Goal: Information Seeking & Learning: Find specific fact

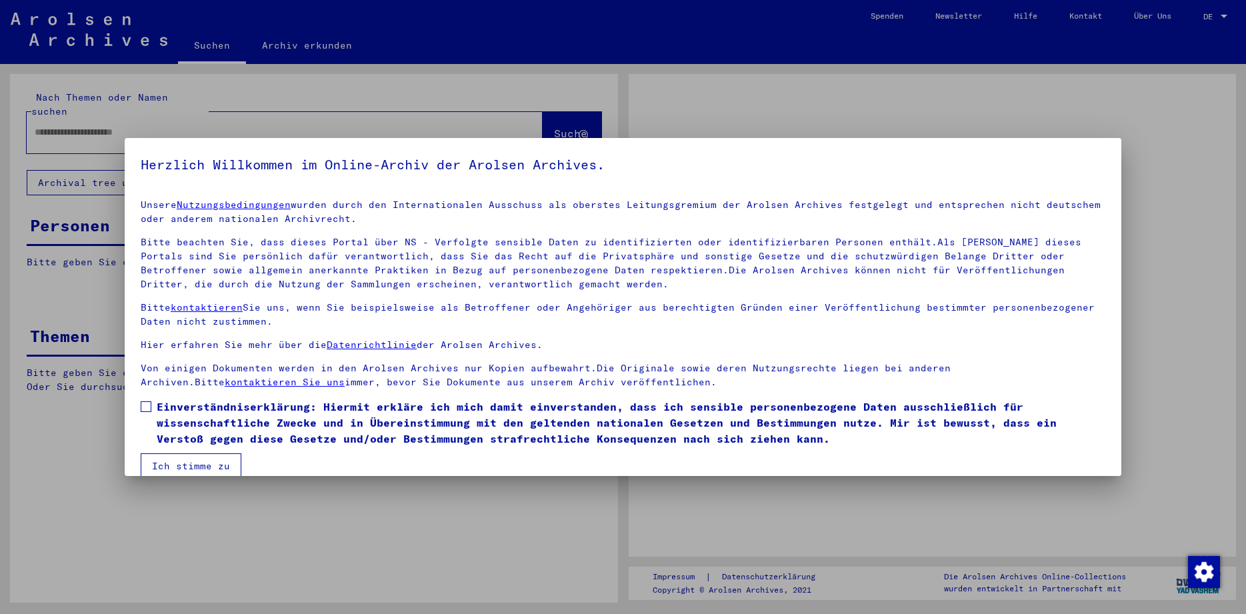
drag, startPoint x: 616, startPoint y: 271, endPoint x: 598, endPoint y: 424, distance: 154.4
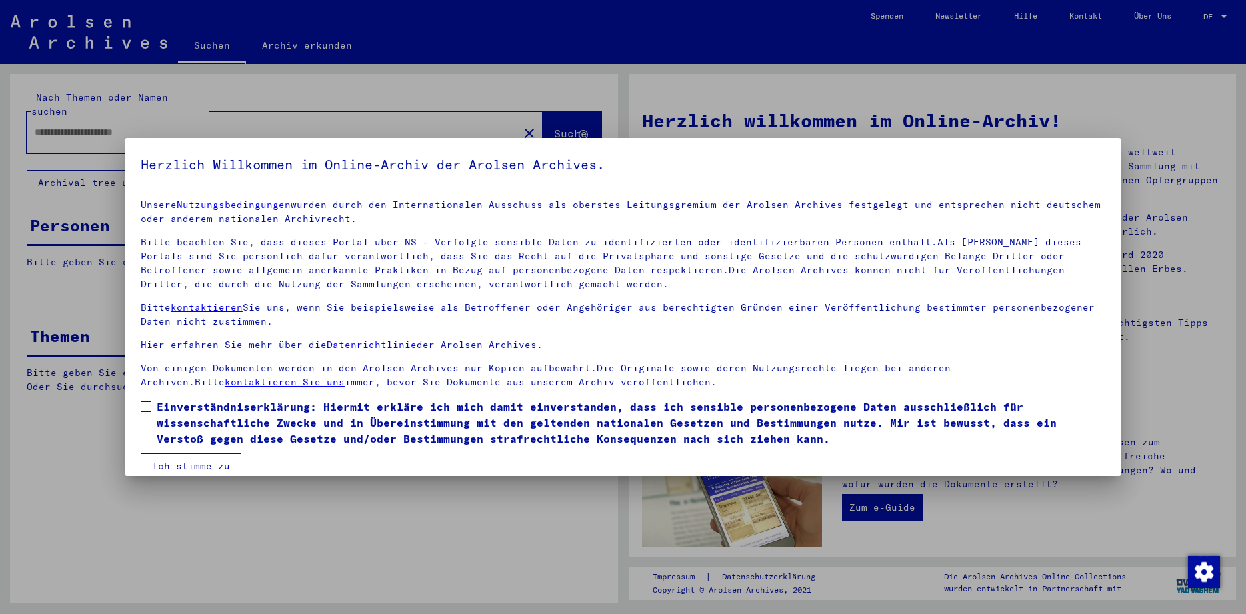
type input "********"
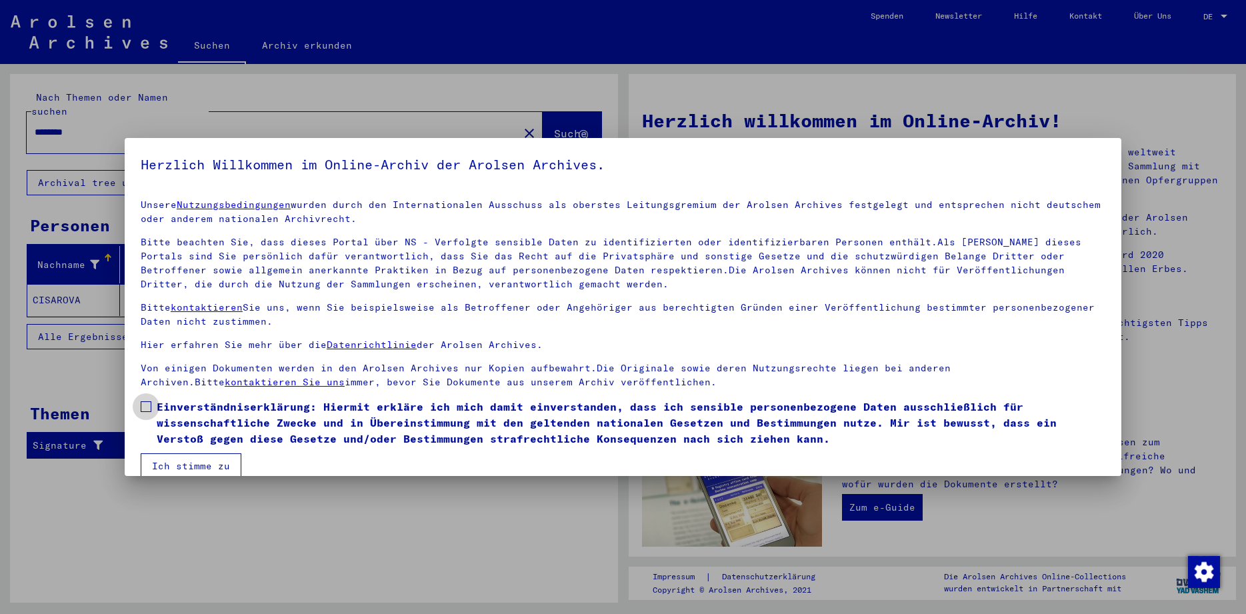
click at [147, 406] on span at bounding box center [146, 406] width 11 height 11
click at [172, 467] on button "Ich stimme zu" at bounding box center [191, 465] width 101 height 25
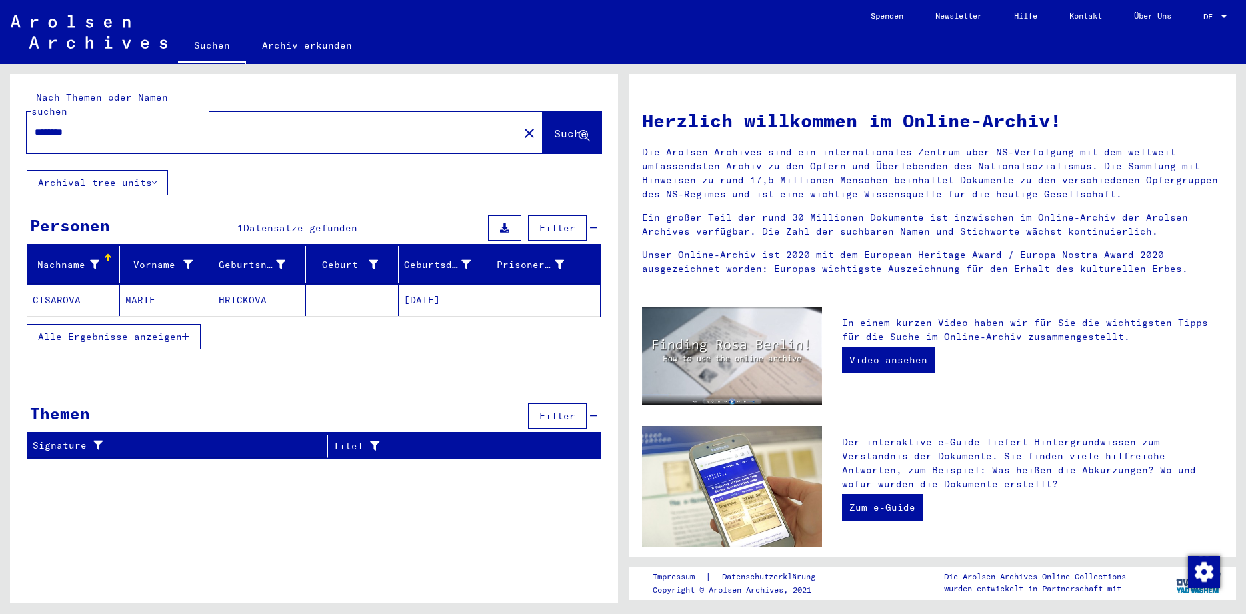
click at [800, 219] on p "Ein großer Teil der rund 30 Millionen Dokumente ist inzwischen im Online-Archiv…" at bounding box center [932, 225] width 581 height 28
click at [802, 157] on p "Die Arolsen Archives sind ein internationales Zentrum über NS-Verfolgung mit de…" at bounding box center [932, 173] width 581 height 56
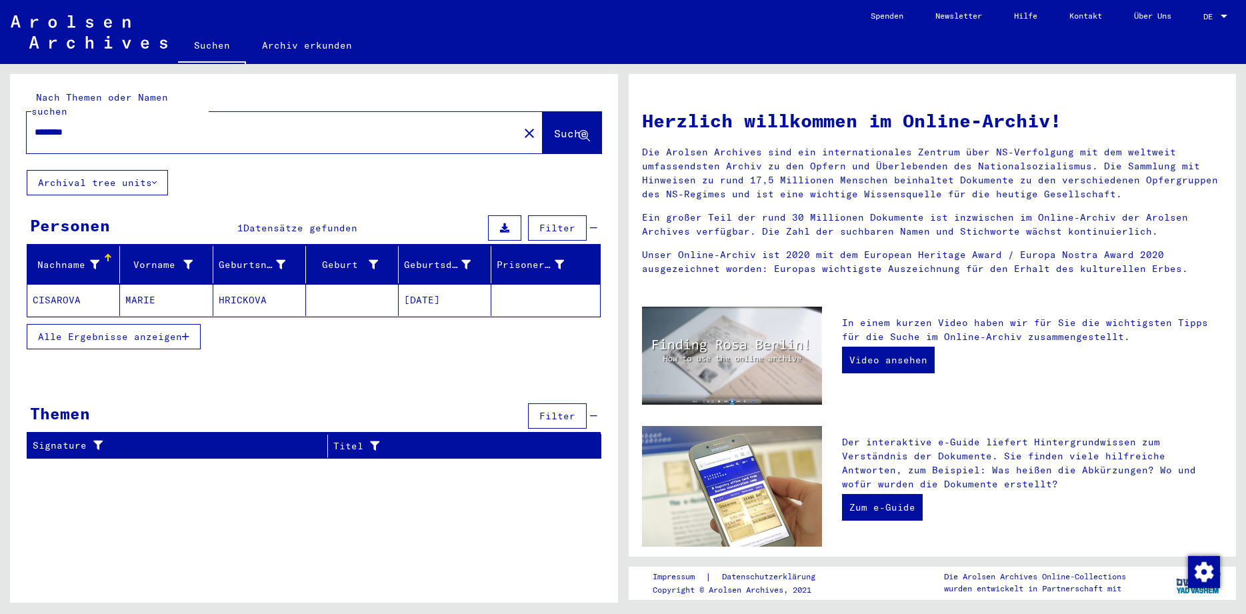
click at [802, 157] on p "Die Arolsen Archives sind ein internationales Zentrum über NS-Verfolgung mit de…" at bounding box center [932, 173] width 581 height 56
click at [766, 220] on p "Ein großer Teil der rund 30 Millionen Dokumente ist inzwischen im Online-Archiv…" at bounding box center [932, 225] width 581 height 28
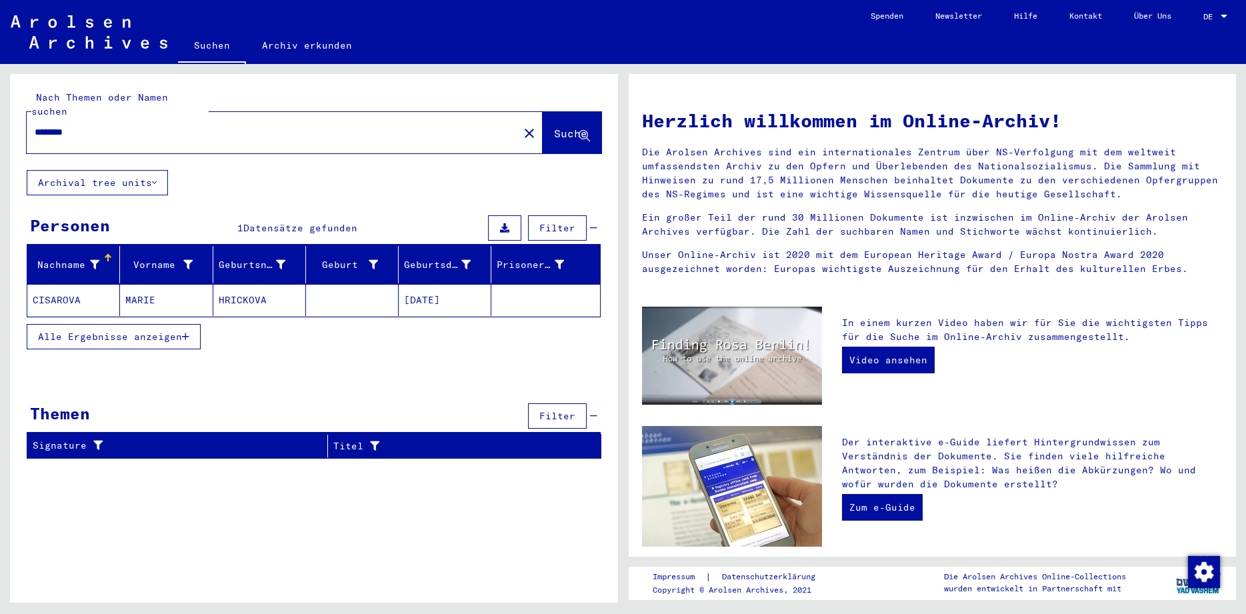
click at [768, 174] on p "Die Arolsen Archives sind ein internationales Zentrum über NS-Verfolgung mit de…" at bounding box center [932, 173] width 581 height 56
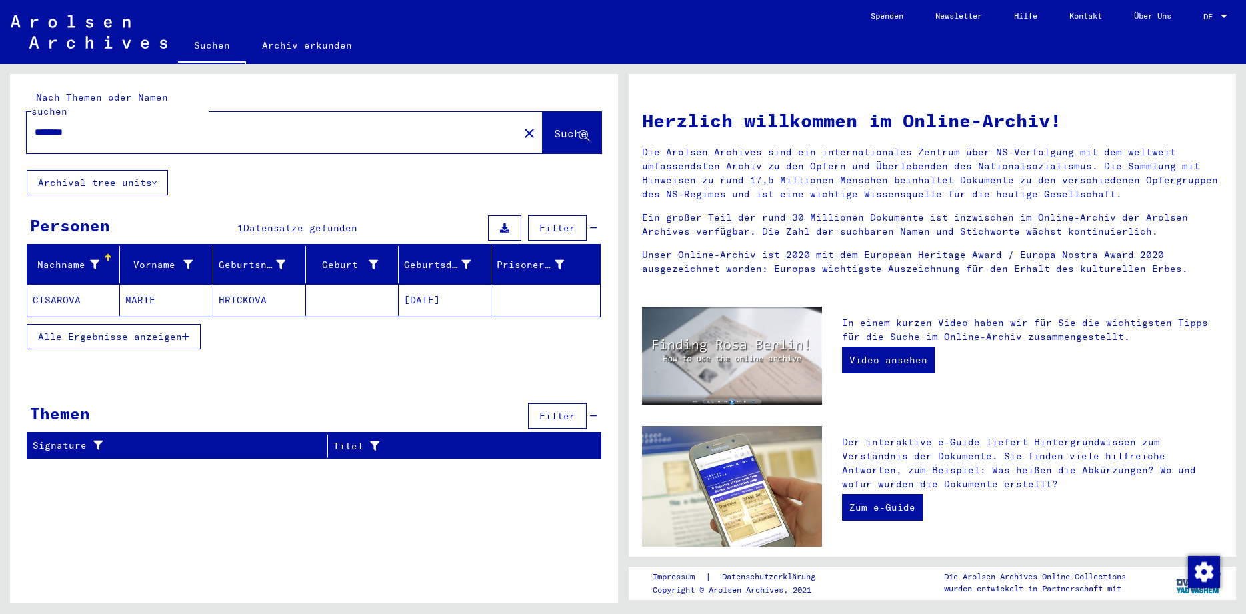
click at [768, 174] on p "Die Arolsen Archives sind ein internationales Zentrum über NS-Verfolgung mit de…" at bounding box center [932, 173] width 581 height 56
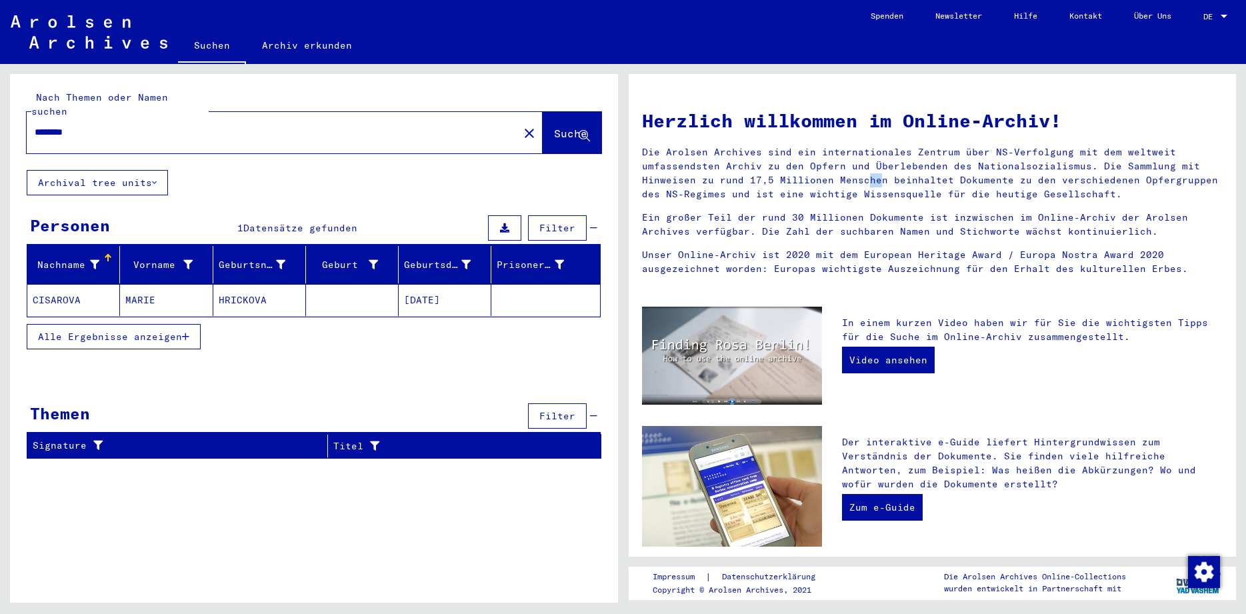
click at [768, 174] on p "Die Arolsen Archives sind ein internationales Zentrum über NS-Verfolgung mit de…" at bounding box center [932, 173] width 581 height 56
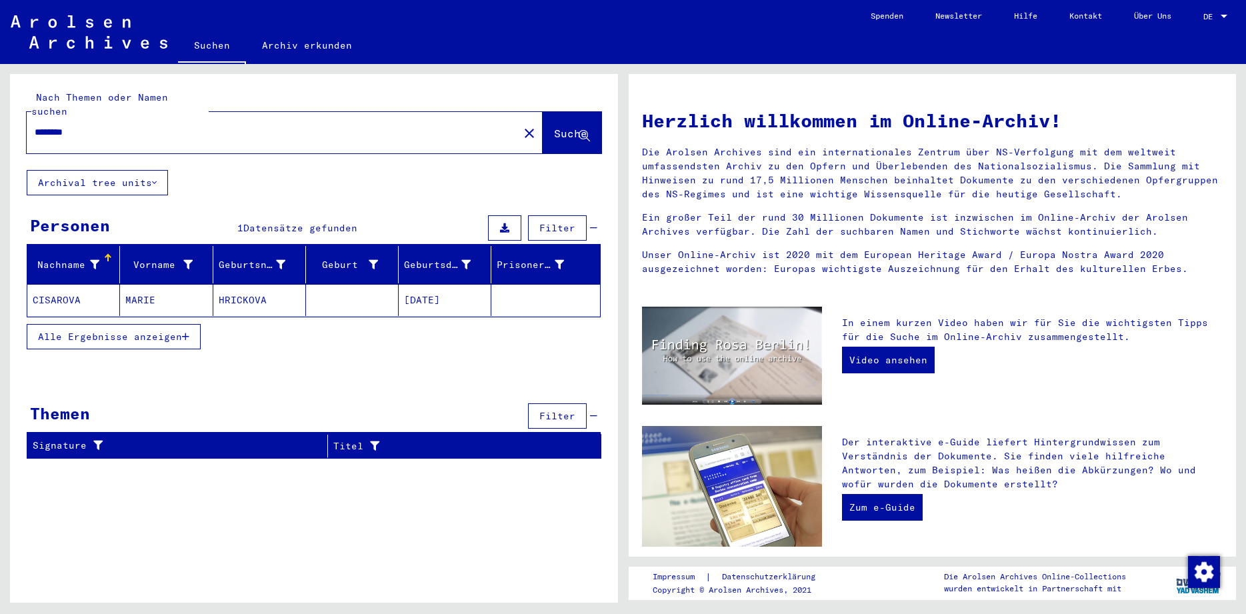
click at [768, 174] on p "Die Arolsen Archives sind ein internationales Zentrum über NS-Verfolgung mit de…" at bounding box center [932, 173] width 581 height 56
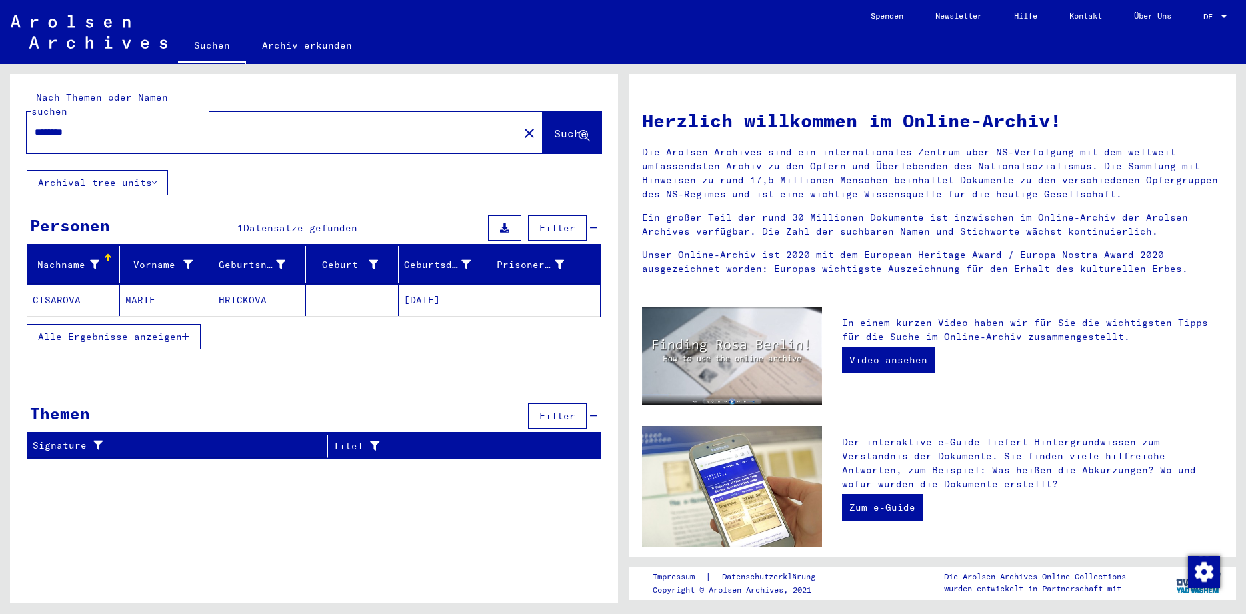
click at [768, 174] on p "Die Arolsen Archives sind ein internationales Zentrum über NS-Verfolgung mit de…" at bounding box center [932, 173] width 581 height 56
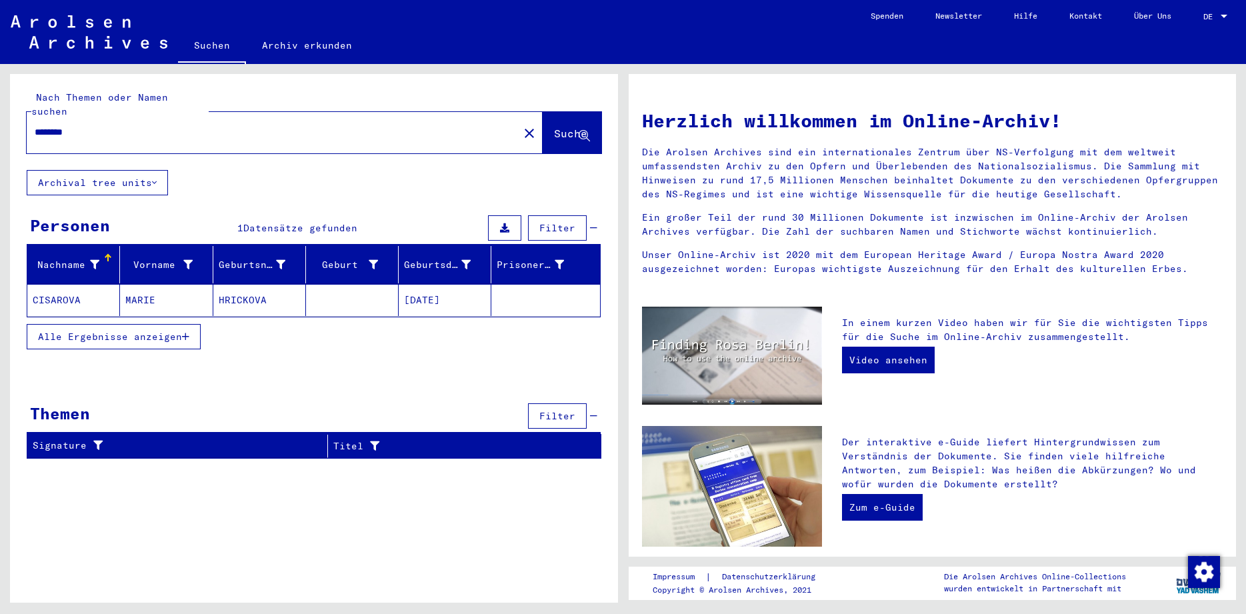
click at [768, 174] on p "Die Arolsen Archives sind ein internationales Zentrum über NS-Verfolgung mit de…" at bounding box center [932, 173] width 581 height 56
click at [761, 189] on p "Die Arolsen Archives sind ein internationales Zentrum über NS-Verfolgung mit de…" at bounding box center [932, 173] width 581 height 56
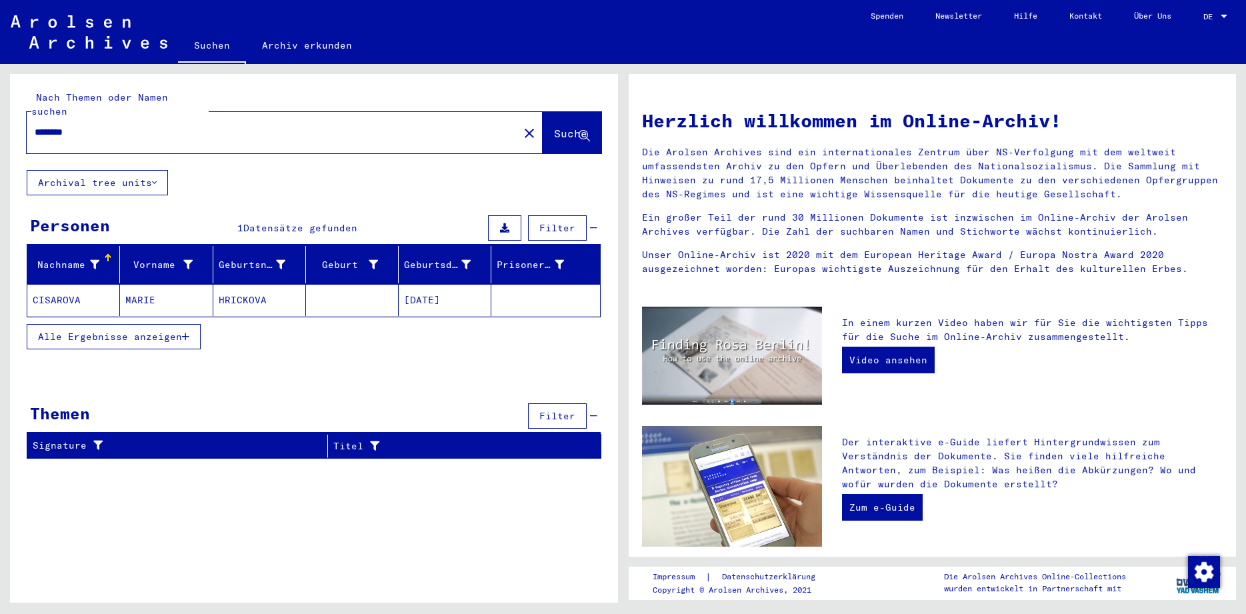
click at [761, 189] on p "Die Arolsen Archives sind ein internationales Zentrum über NS-Verfolgung mit de…" at bounding box center [932, 173] width 581 height 56
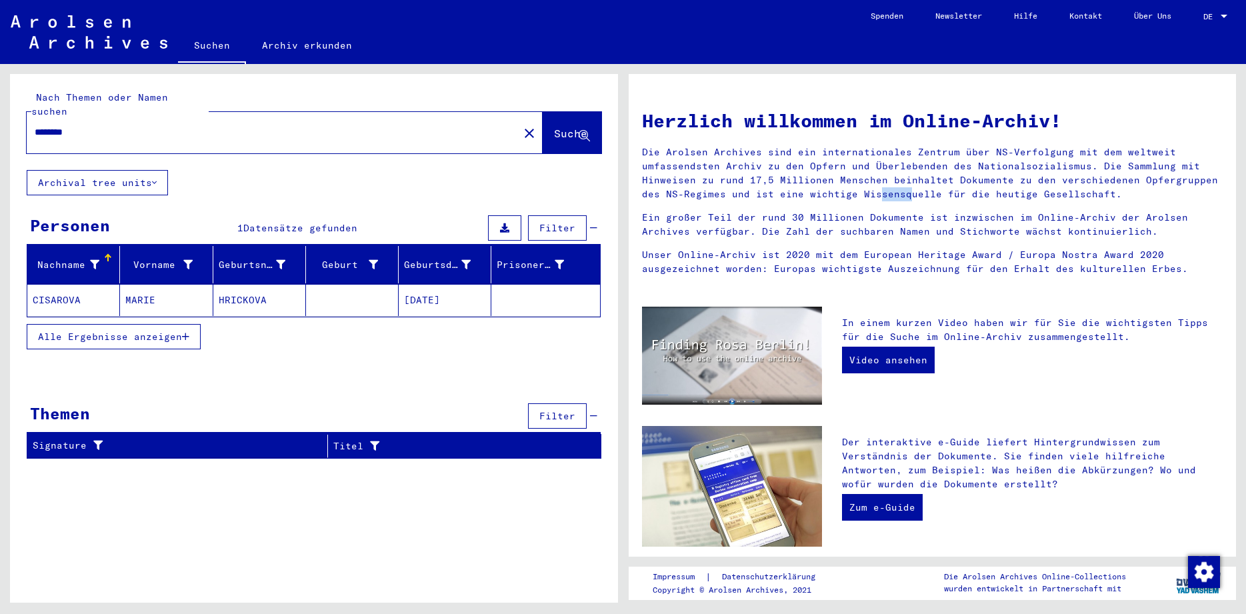
click at [761, 189] on p "Die Arolsen Archives sind ein internationales Zentrum über NS-Verfolgung mit de…" at bounding box center [932, 173] width 581 height 56
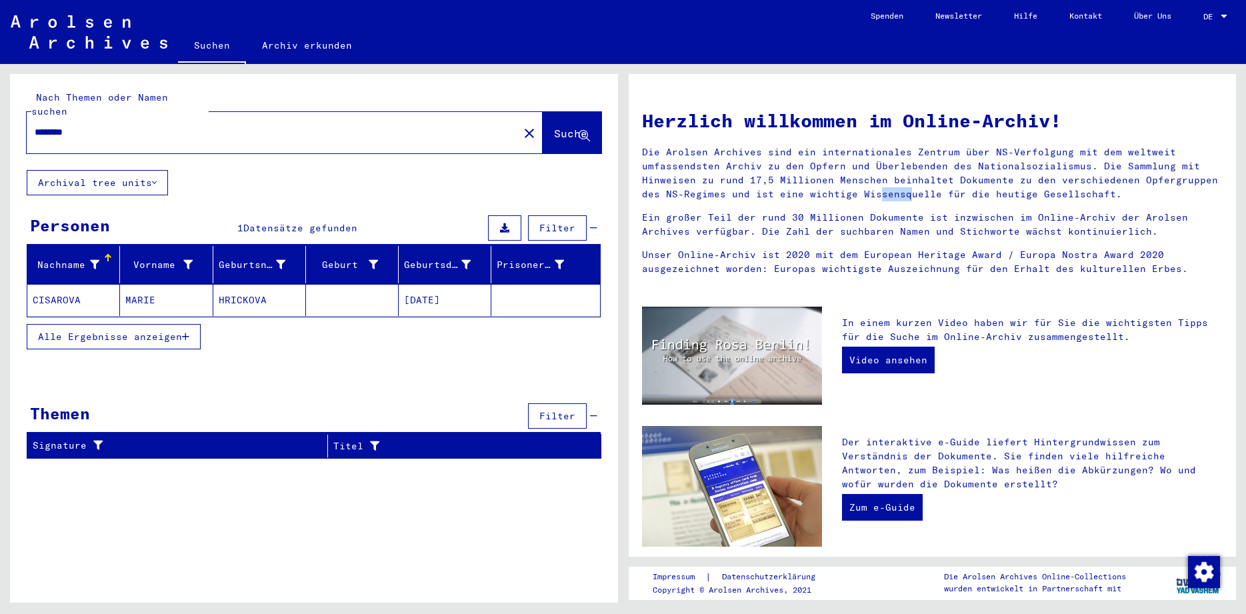
click at [761, 189] on p "Die Arolsen Archives sind ein internationales Zentrum über NS-Verfolgung mit de…" at bounding box center [932, 173] width 581 height 56
click at [764, 175] on p "Die Arolsen Archives sind ein internationales Zentrum über NS-Verfolgung mit de…" at bounding box center [932, 173] width 581 height 56
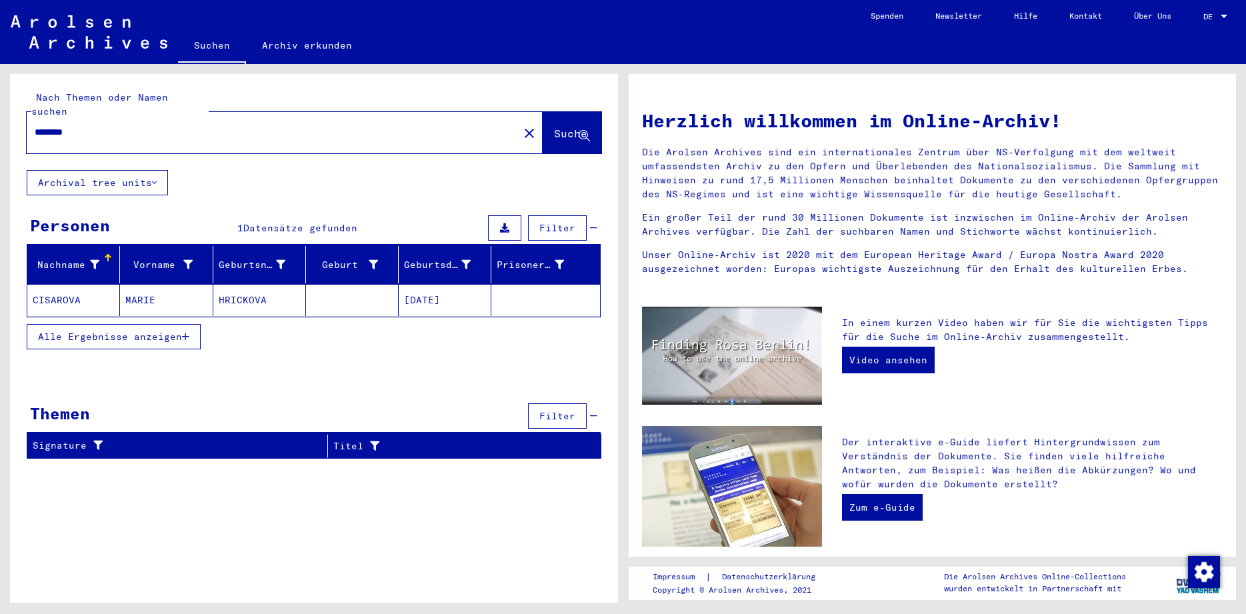
click at [764, 175] on p "Die Arolsen Archives sind ein internationales Zentrum über NS-Verfolgung mit de…" at bounding box center [932, 173] width 581 height 56
click at [746, 191] on p "Die Arolsen Archives sind ein internationales Zentrum über NS-Verfolgung mit de…" at bounding box center [932, 173] width 581 height 56
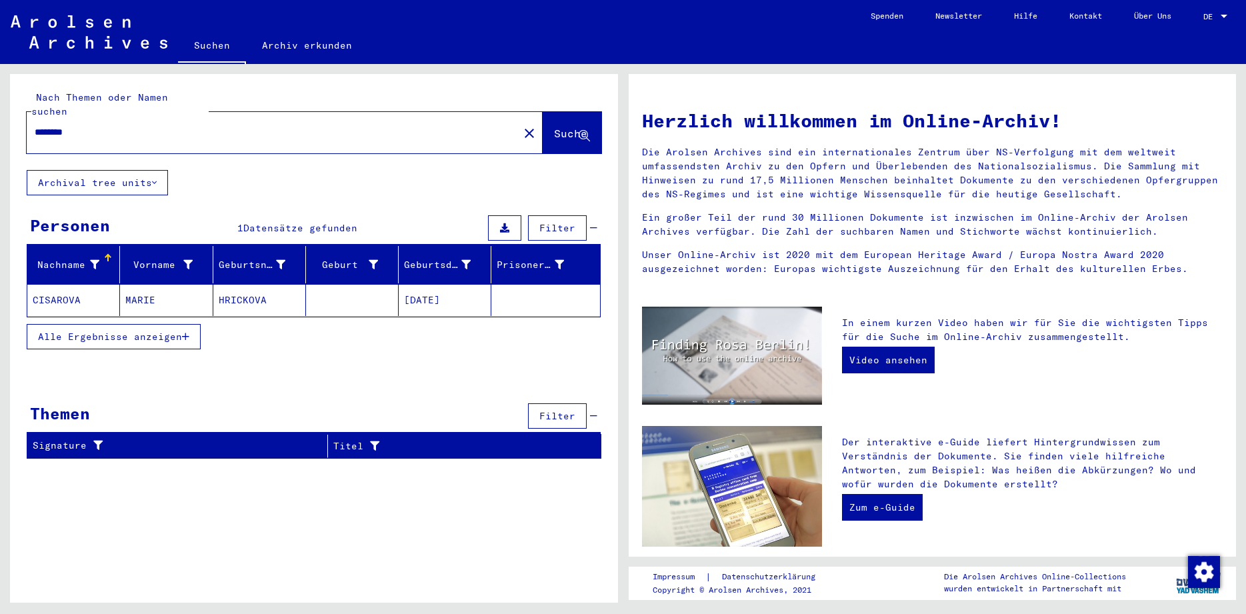
click at [746, 191] on p "Die Arolsen Archives sind ein internationales Zentrum über NS-Verfolgung mit de…" at bounding box center [932, 173] width 581 height 56
click at [736, 230] on p "Ein großer Teil der rund 30 Millionen Dokumente ist inzwischen im Online-Archiv…" at bounding box center [932, 225] width 581 height 28
click at [728, 261] on p "Unser Online-Archiv ist 2020 mit dem European Heritage Award / Europa Nostra Aw…" at bounding box center [932, 262] width 581 height 28
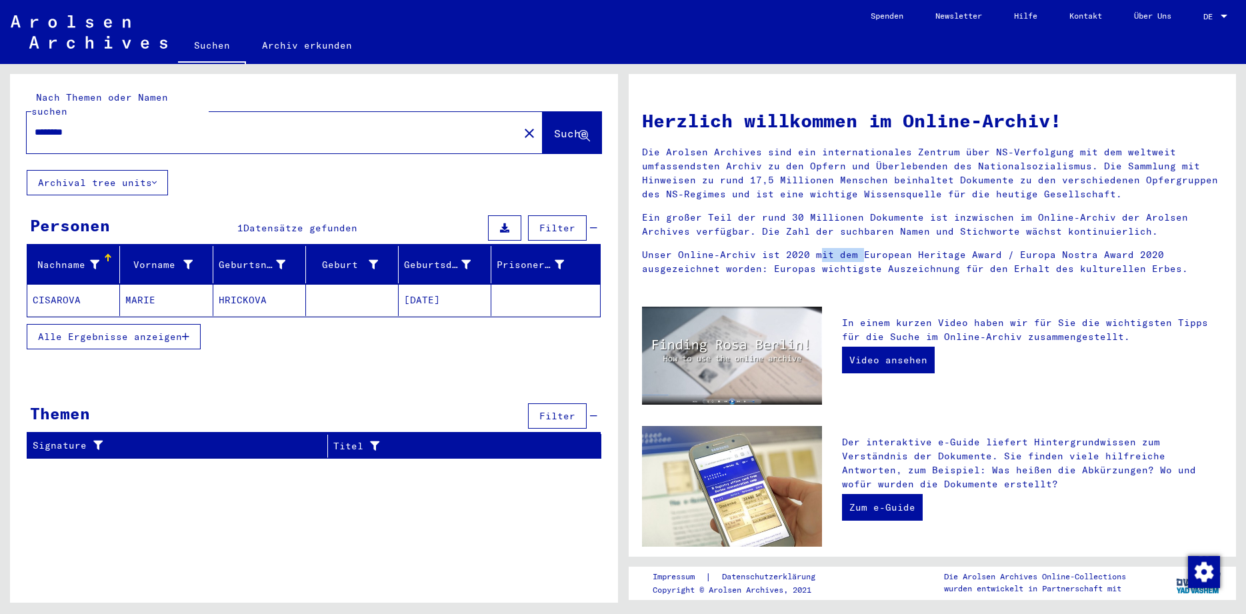
click at [728, 261] on p "Unser Online-Archiv ist 2020 mit dem European Heritage Award / Europa Nostra Aw…" at bounding box center [932, 262] width 581 height 28
click at [728, 213] on p "Ein großer Teil der rund 30 Millionen Dokumente ist inzwischen im Online-Archiv…" at bounding box center [932, 225] width 581 height 28
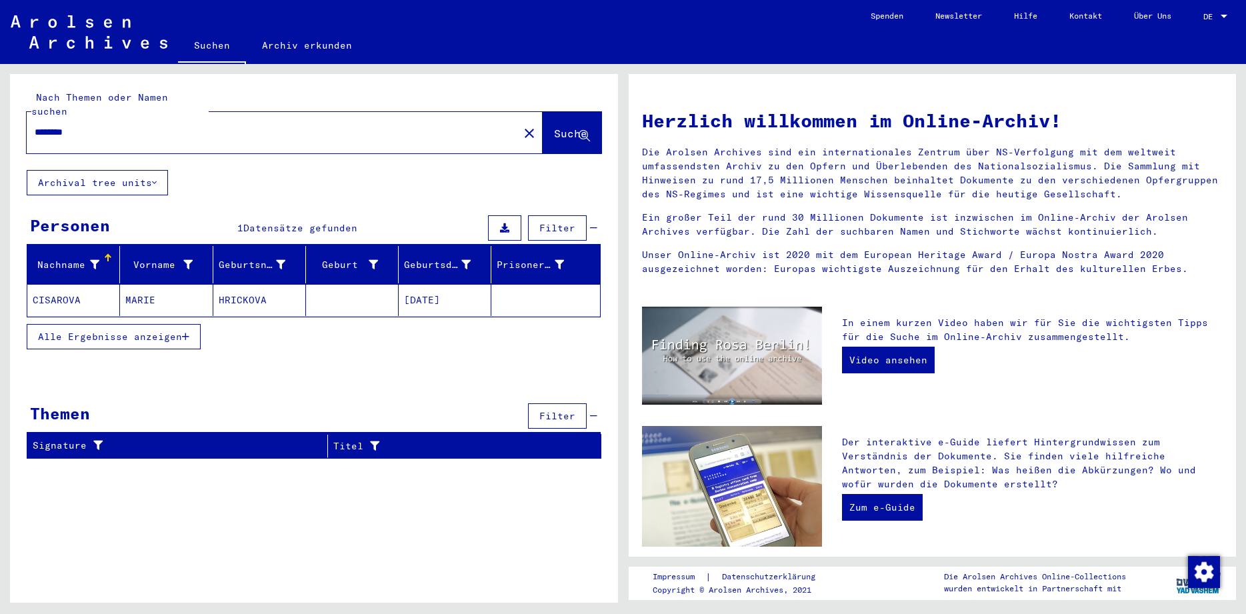
click at [726, 179] on p "Die Arolsen Archives sind ein internationales Zentrum über NS-Verfolgung mit de…" at bounding box center [932, 173] width 581 height 56
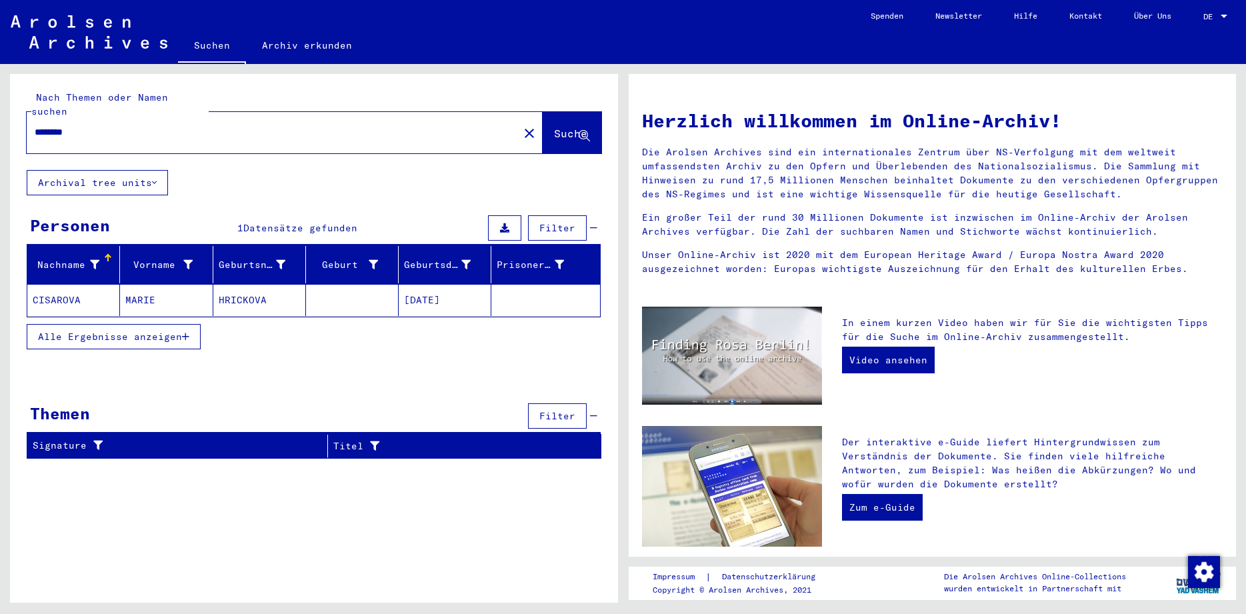
click at [726, 179] on p "Die Arolsen Archives sind ein internationales Zentrum über NS-Verfolgung mit de…" at bounding box center [932, 173] width 581 height 56
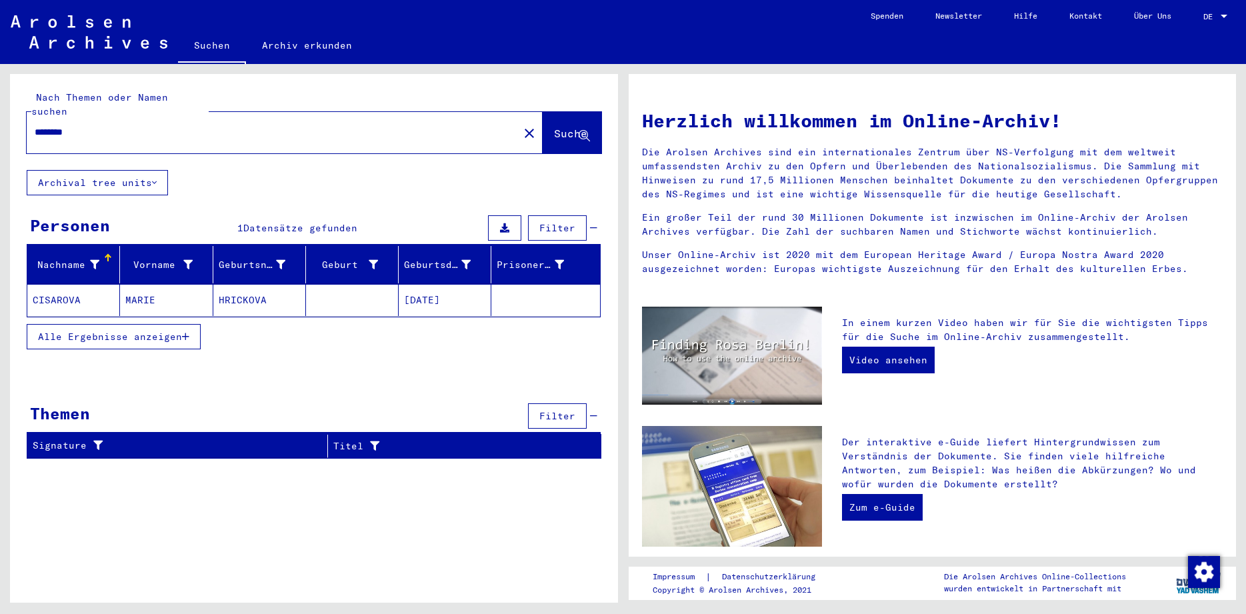
click at [726, 179] on p "Die Arolsen Archives sind ein internationales Zentrum über NS-Verfolgung mit de…" at bounding box center [932, 173] width 581 height 56
click at [722, 171] on p "Die Arolsen Archives sind ein internationales Zentrum über NS-Verfolgung mit de…" at bounding box center [932, 173] width 581 height 56
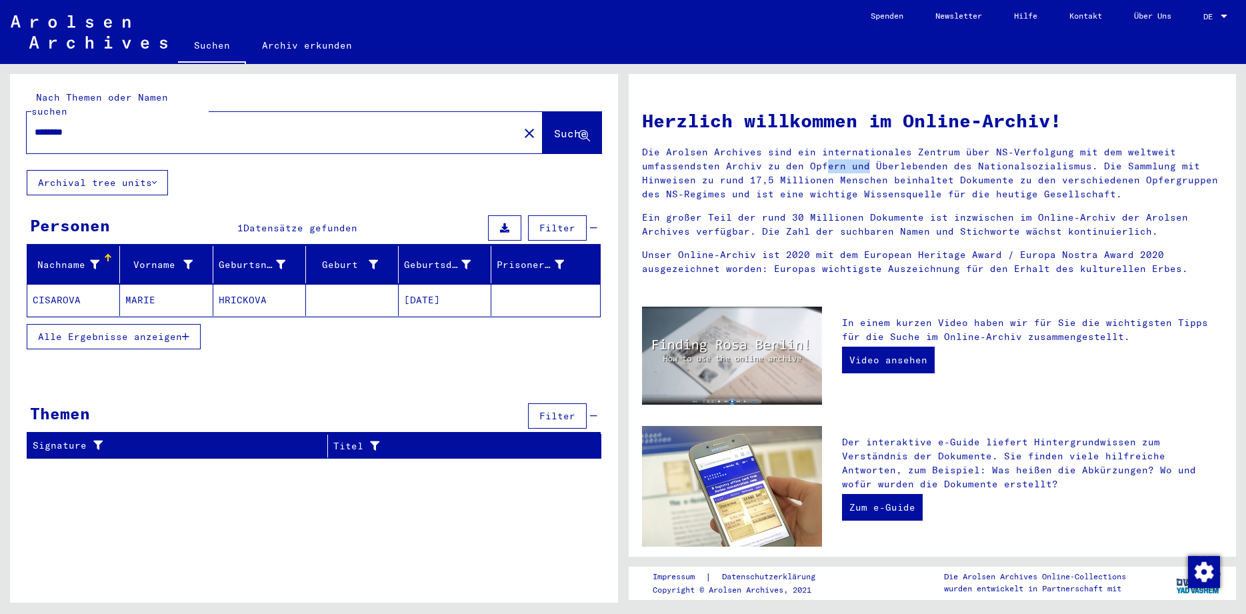
click at [722, 171] on p "Die Arolsen Archives sind ein internationales Zentrum über NS-Verfolgung mit de…" at bounding box center [932, 173] width 581 height 56
click at [706, 183] on p "Die Arolsen Archives sind ein internationales Zentrum über NS-Verfolgung mit de…" at bounding box center [932, 173] width 581 height 56
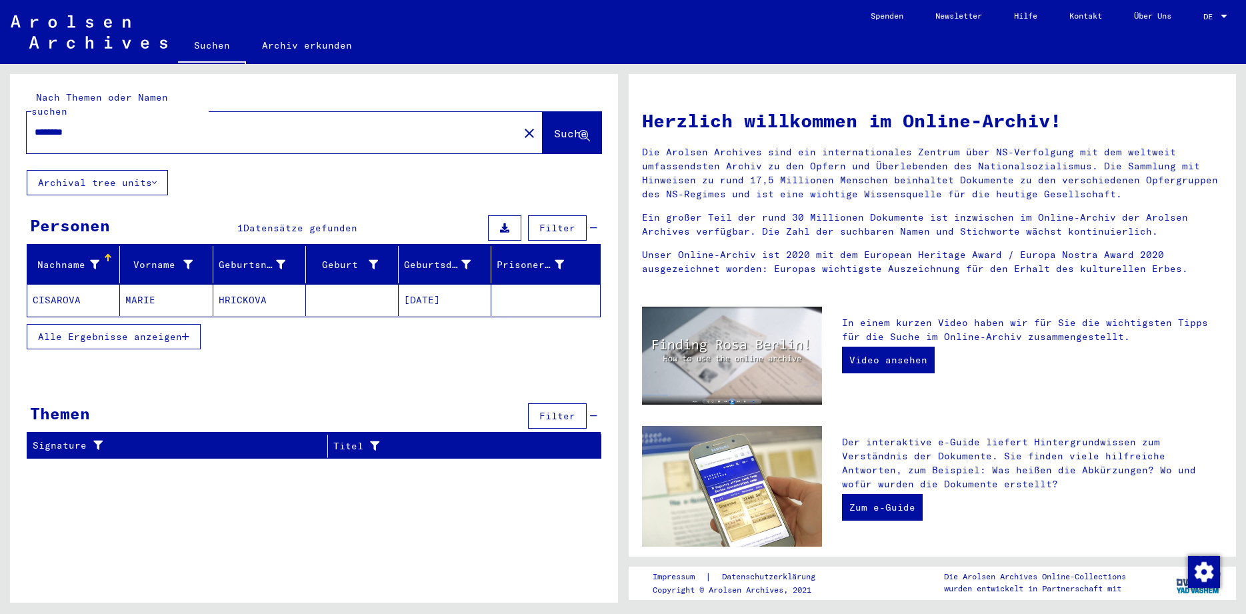
click at [706, 183] on p "Die Arolsen Archives sind ein internationales Zentrum über NS-Verfolgung mit de…" at bounding box center [932, 173] width 581 height 56
click at [688, 231] on p "Ein großer Teil der rund 30 Millionen Dokumente ist inzwischen im Online-Archiv…" at bounding box center [932, 225] width 581 height 28
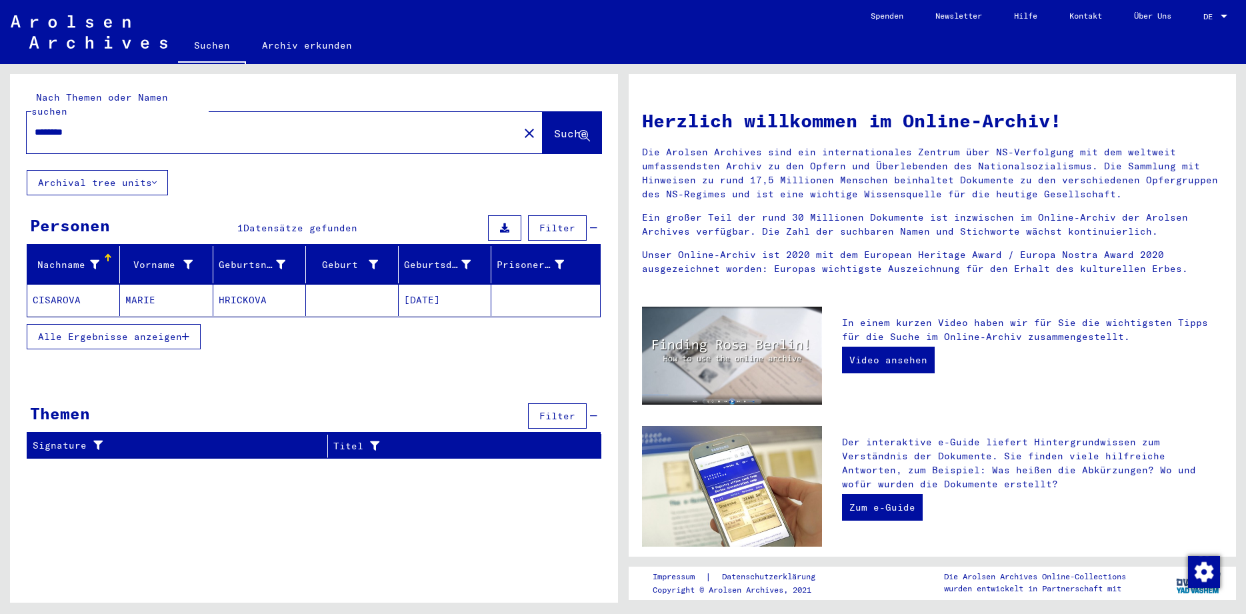
click at [688, 231] on p "Ein großer Teil der rund 30 Millionen Dokumente ist inzwischen im Online-Archiv…" at bounding box center [932, 225] width 581 height 28
click at [695, 181] on p "Die Arolsen Archives sind ein internationales Zentrum über NS-Verfolgung mit de…" at bounding box center [932, 173] width 581 height 56
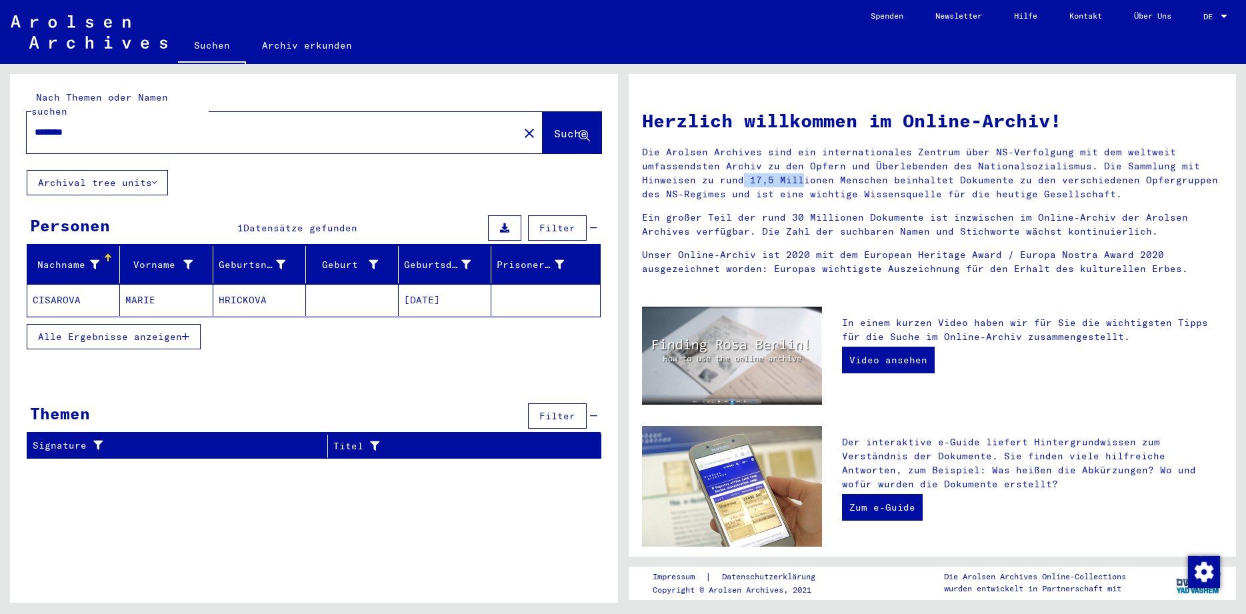
click at [695, 181] on p "Die Arolsen Archives sind ein internationales Zentrum über NS-Verfolgung mit de…" at bounding box center [932, 173] width 581 height 56
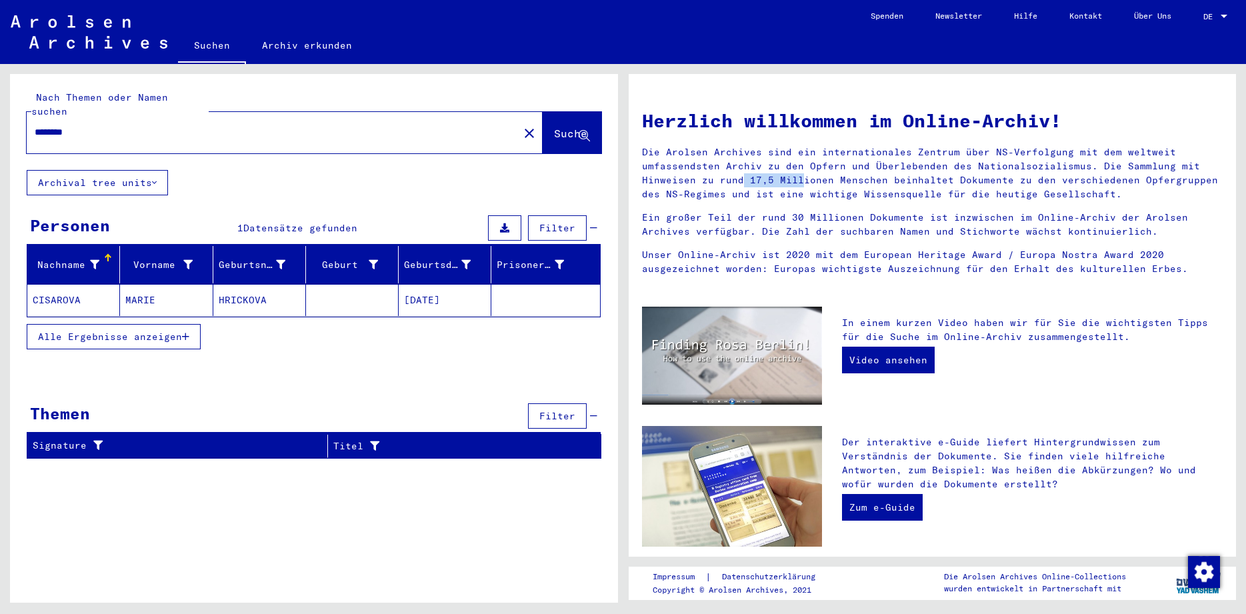
click at [695, 181] on p "Die Arolsen Archives sind ein internationales Zentrum über NS-Verfolgung mit de…" at bounding box center [932, 173] width 581 height 56
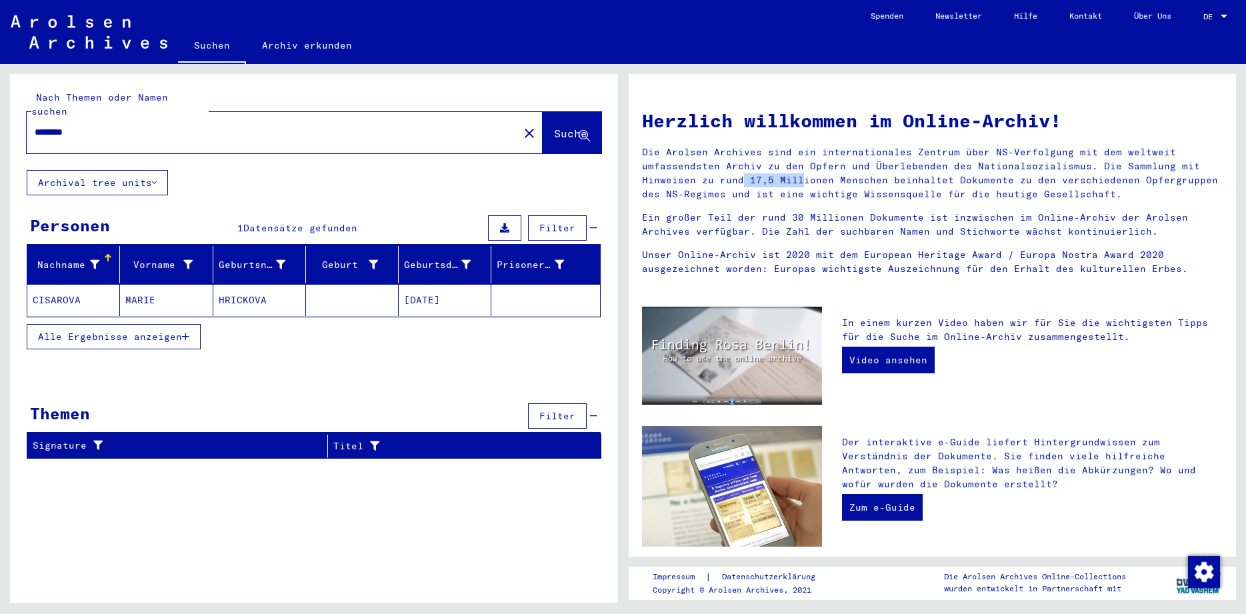
click at [695, 181] on p "Die Arolsen Archives sind ein internationales Zentrum über NS-Verfolgung mit de…" at bounding box center [932, 173] width 581 height 56
click at [768, 178] on p "Die Arolsen Archives sind ein internationales Zentrum über NS-Verfolgung mit de…" at bounding box center [932, 173] width 581 height 56
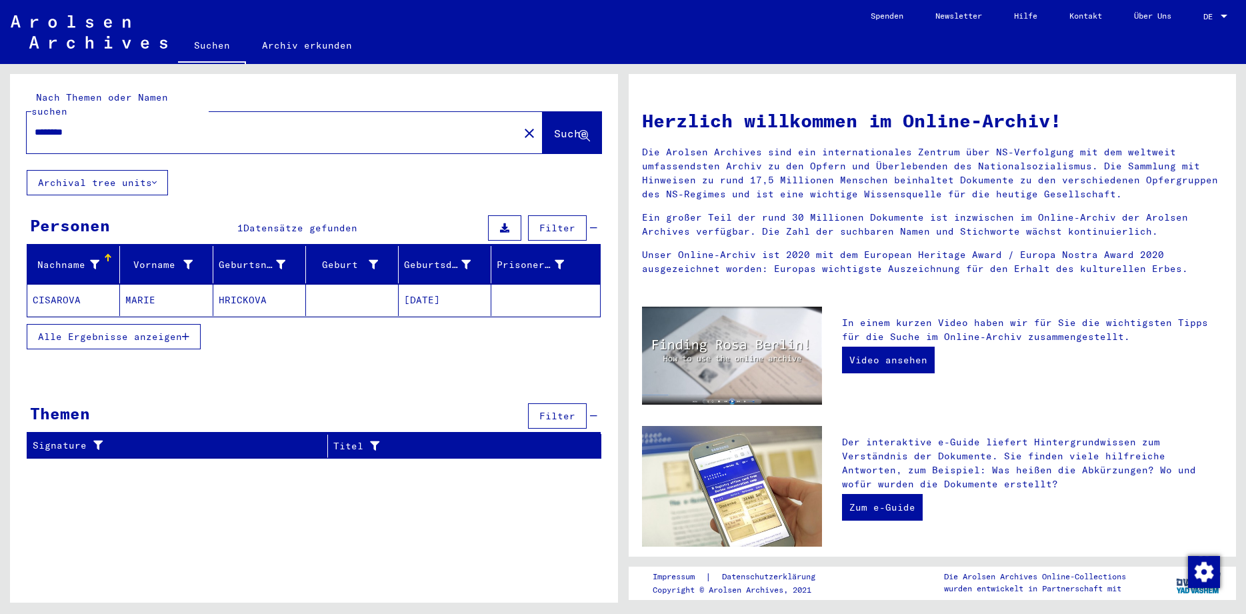
click at [768, 178] on p "Die Arolsen Archives sind ein internationales Zentrum über NS-Verfolgung mit de…" at bounding box center [932, 173] width 581 height 56
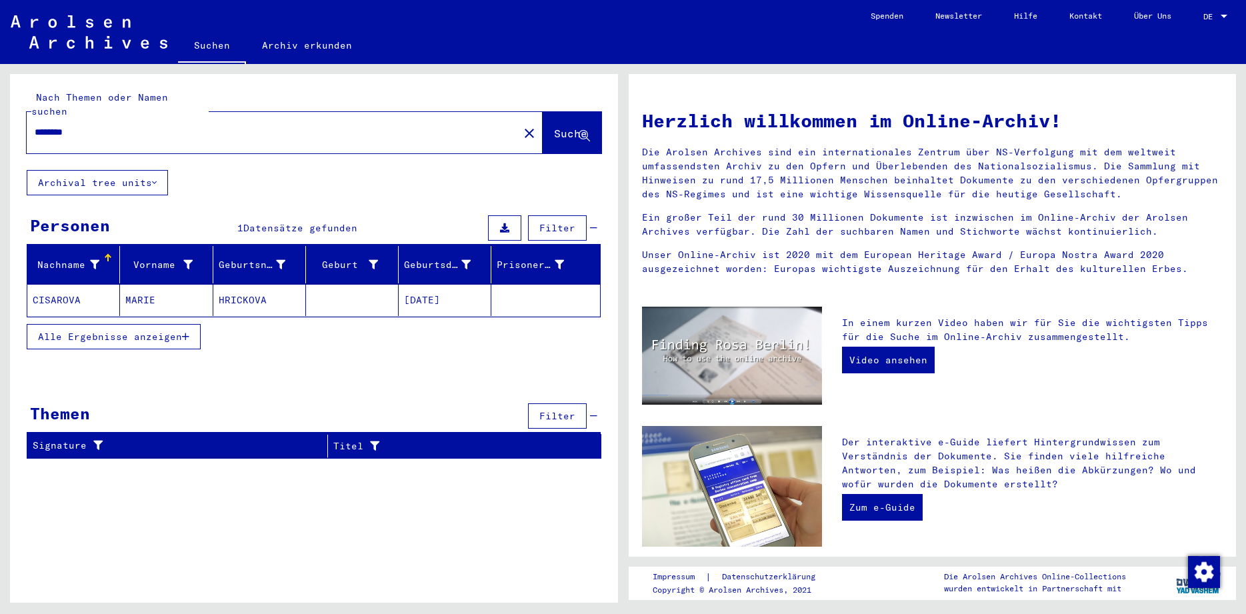
click at [768, 178] on p "Die Arolsen Archives sind ein internationales Zentrum über NS-Verfolgung mit de…" at bounding box center [932, 173] width 581 height 56
click at [786, 191] on p "Die Arolsen Archives sind ein internationales Zentrum über NS-Verfolgung mit de…" at bounding box center [932, 173] width 581 height 56
click at [781, 178] on p "Die Arolsen Archives sind ein internationales Zentrum über NS-Verfolgung mit de…" at bounding box center [932, 173] width 581 height 56
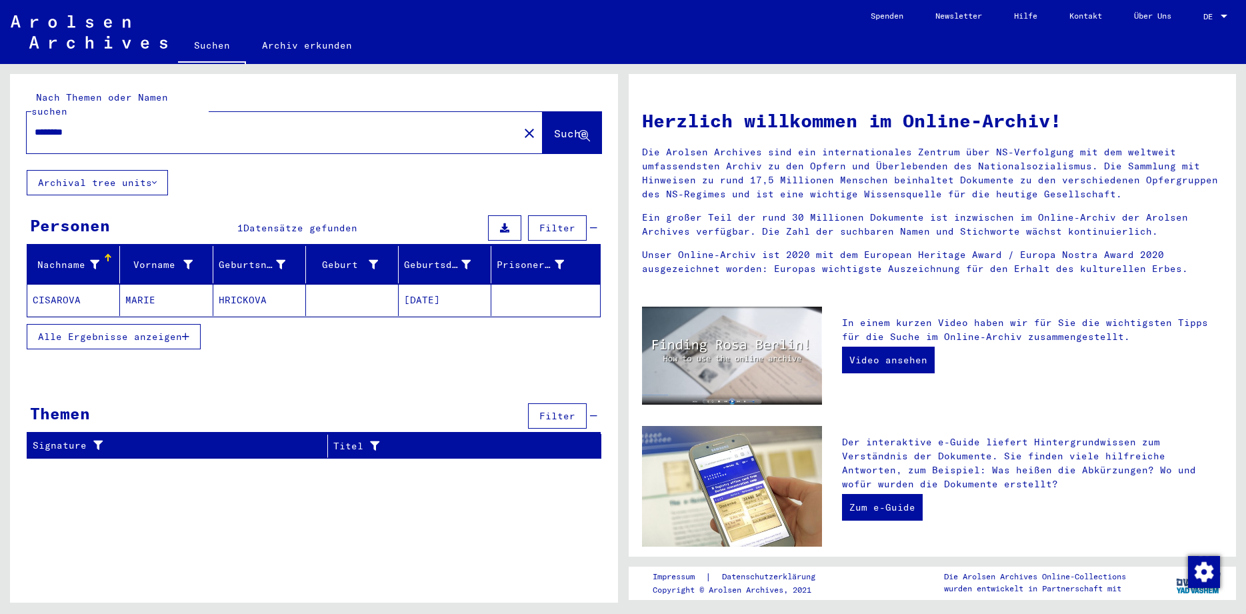
click at [781, 178] on p "Die Arolsen Archives sind ein internationales Zentrum über NS-Verfolgung mit de…" at bounding box center [932, 173] width 581 height 56
click at [761, 171] on p "Die Arolsen Archives sind ein internationales Zentrum über NS-Verfolgung mit de…" at bounding box center [932, 173] width 581 height 56
click at [741, 257] on p "Unser Online-Archiv ist 2020 mit dem European Heritage Award / Europa Nostra Aw…" at bounding box center [932, 262] width 581 height 28
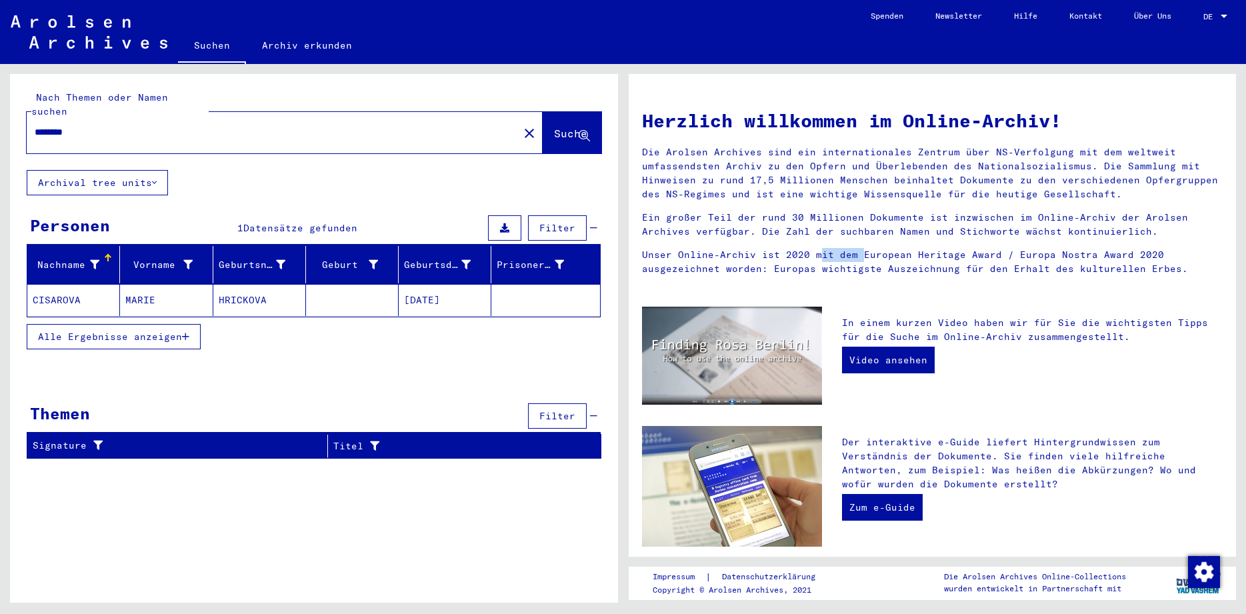
click at [741, 257] on p "Unser Online-Archiv ist 2020 mit dem European Heritage Award / Europa Nostra Aw…" at bounding box center [932, 262] width 581 height 28
click at [738, 167] on p "Die Arolsen Archives sind ein internationales Zentrum über NS-Verfolgung mit de…" at bounding box center [932, 173] width 581 height 56
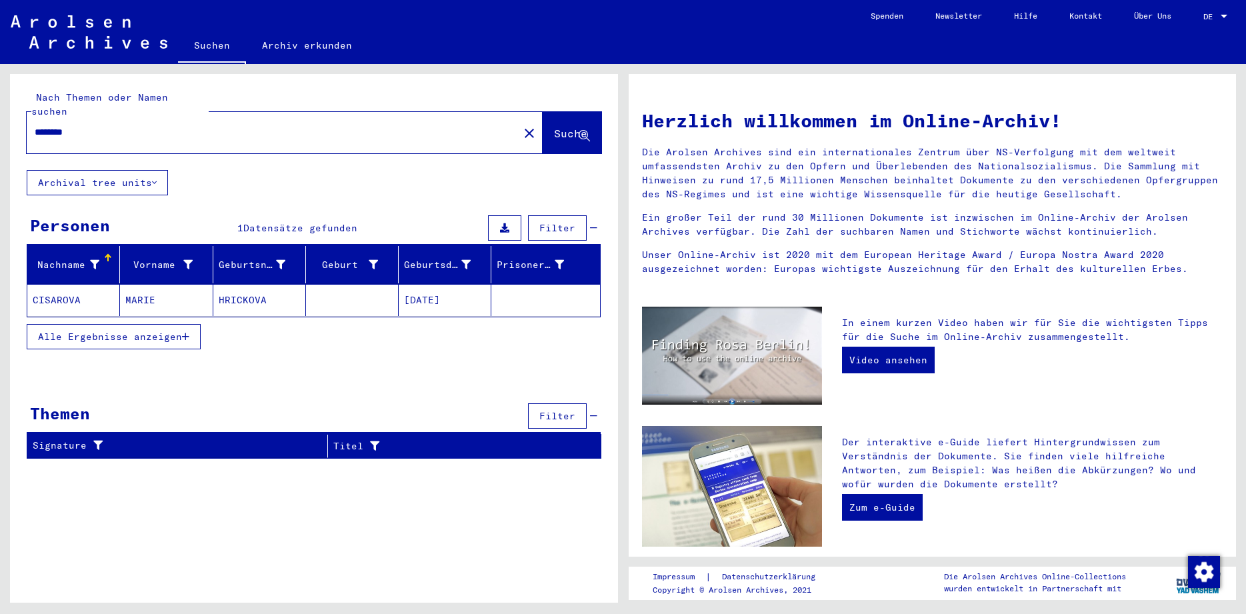
click at [738, 167] on p "Die Arolsen Archives sind ein internationales Zentrum über NS-Verfolgung mit de…" at bounding box center [932, 173] width 581 height 56
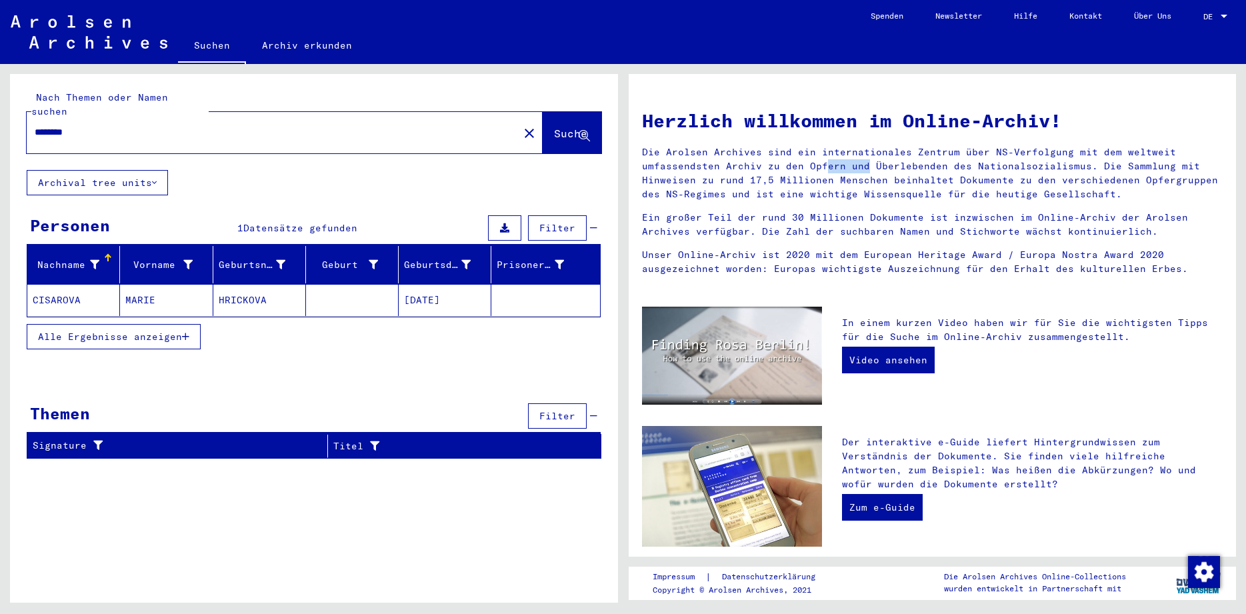
click at [738, 167] on p "Die Arolsen Archives sind ein internationales Zentrum über NS-Verfolgung mit de…" at bounding box center [932, 173] width 581 height 56
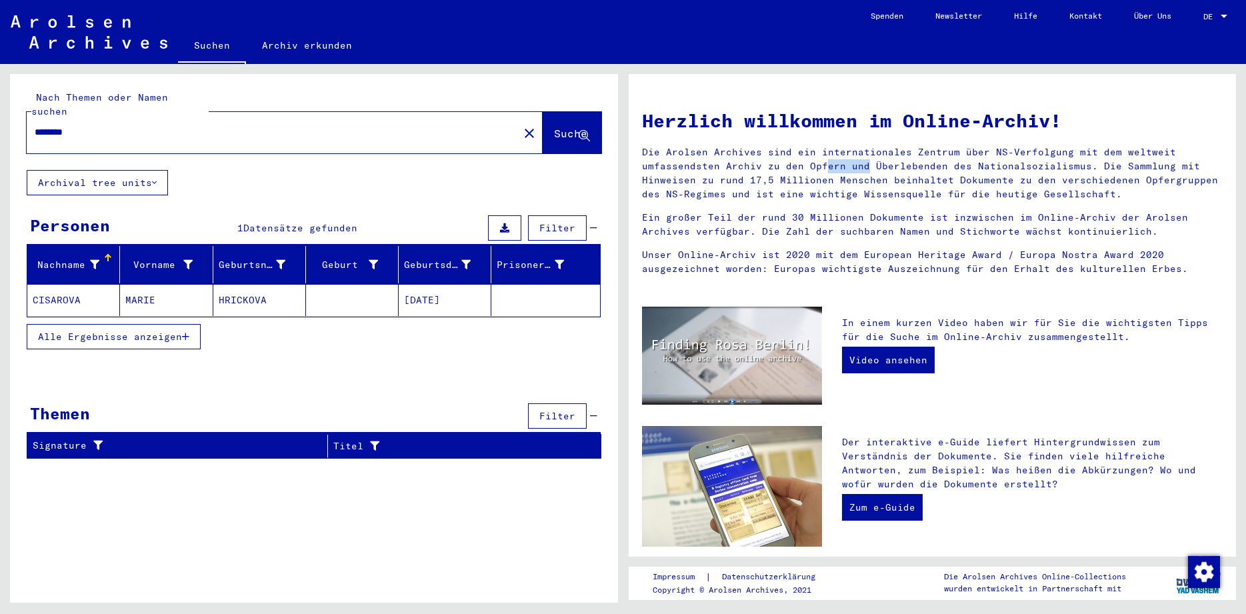
click at [738, 167] on p "Die Arolsen Archives sind ein internationales Zentrum über NS-Verfolgung mit de…" at bounding box center [932, 173] width 581 height 56
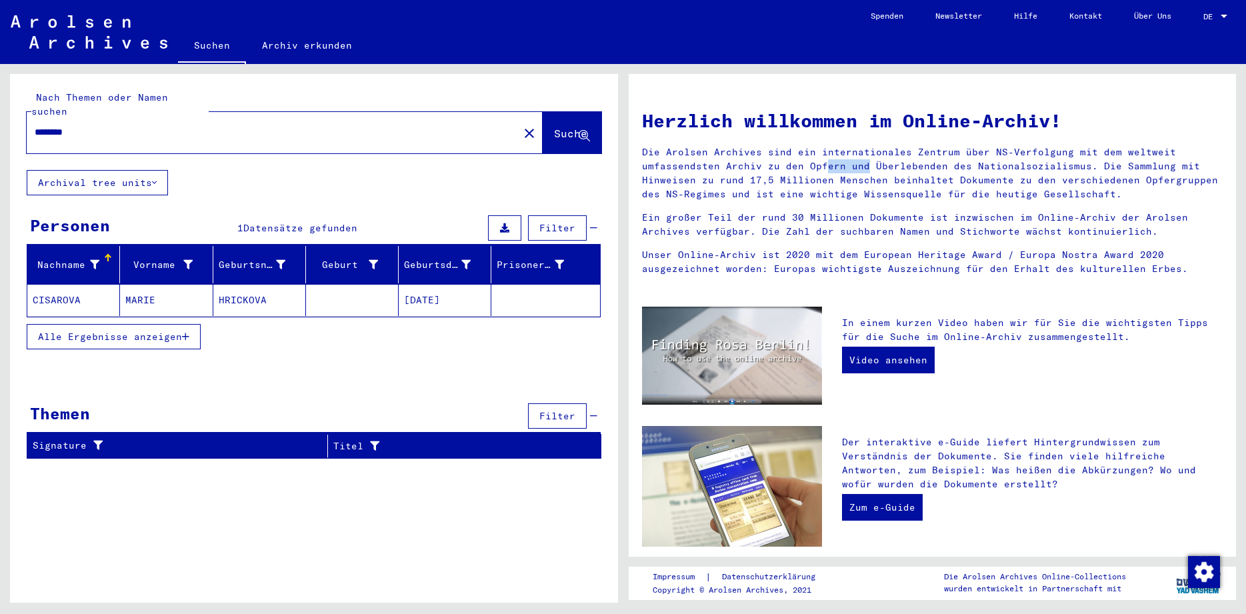
click at [738, 167] on p "Die Arolsen Archives sind ein internationales Zentrum über NS-Verfolgung mit de…" at bounding box center [932, 173] width 581 height 56
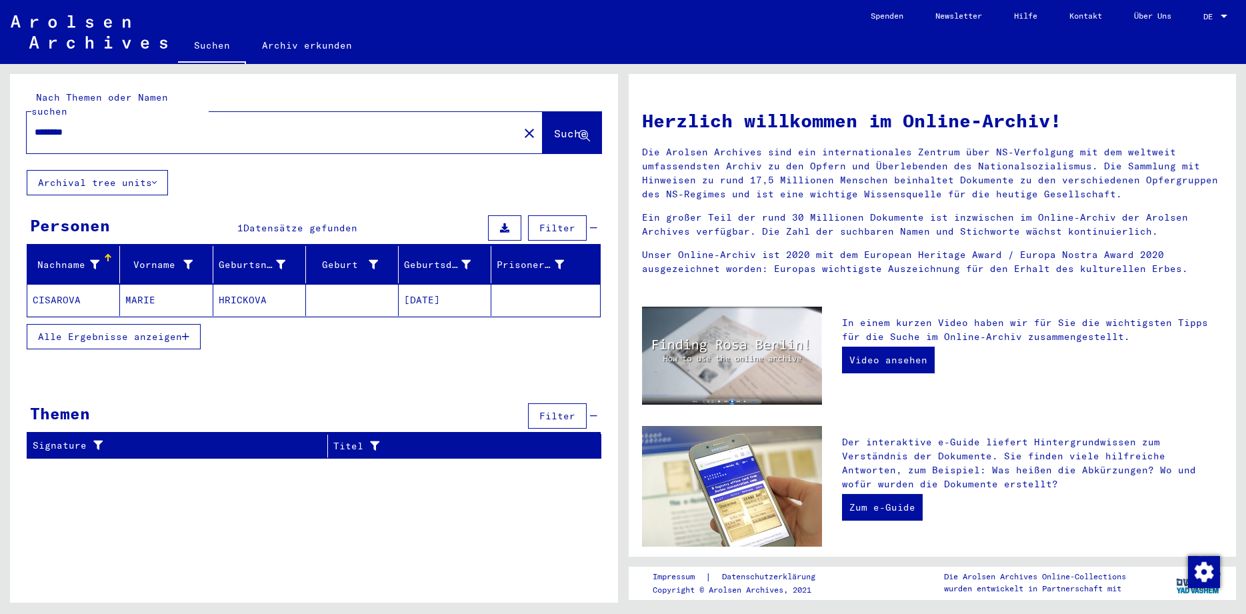
click at [738, 167] on p "Die Arolsen Archives sind ein internationales Zentrum über NS-Verfolgung mit de…" at bounding box center [932, 173] width 581 height 56
click at [521, 125] on mat-icon "close" at bounding box center [529, 133] width 16 height 16
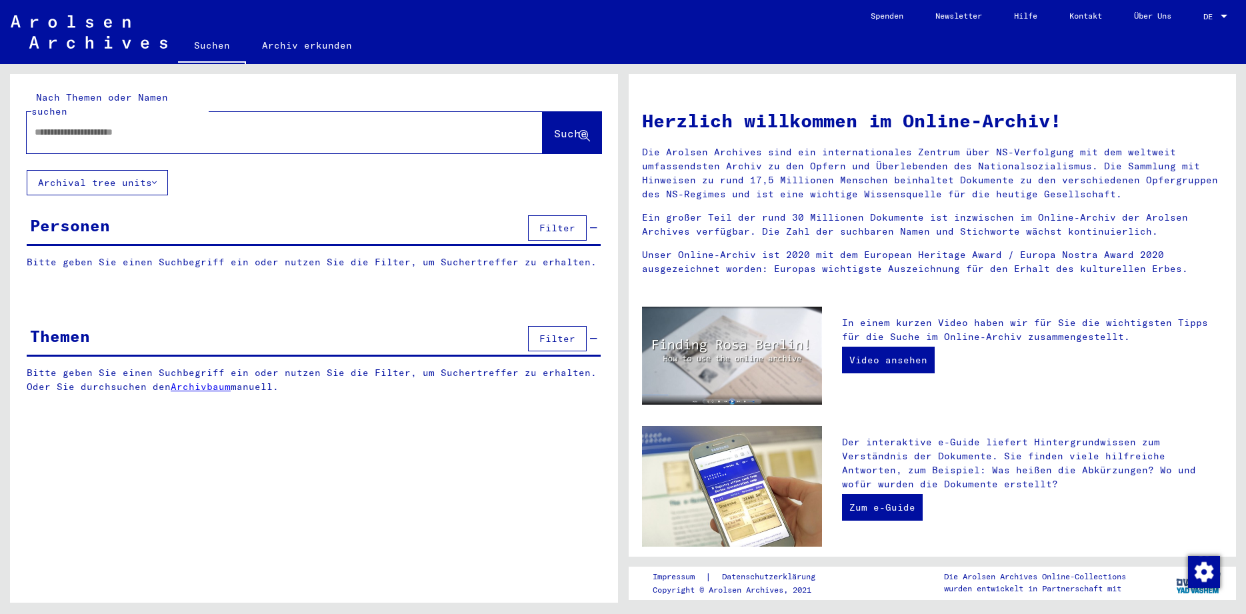
click at [449, 128] on div at bounding box center [265, 132] width 476 height 30
click at [366, 125] on input "text" at bounding box center [269, 132] width 468 height 14
click at [418, 255] on p "Bitte geben Sie einen Suchbegriff ein oder nutzen Sie die Filter, um Suchertref…" at bounding box center [314, 262] width 574 height 14
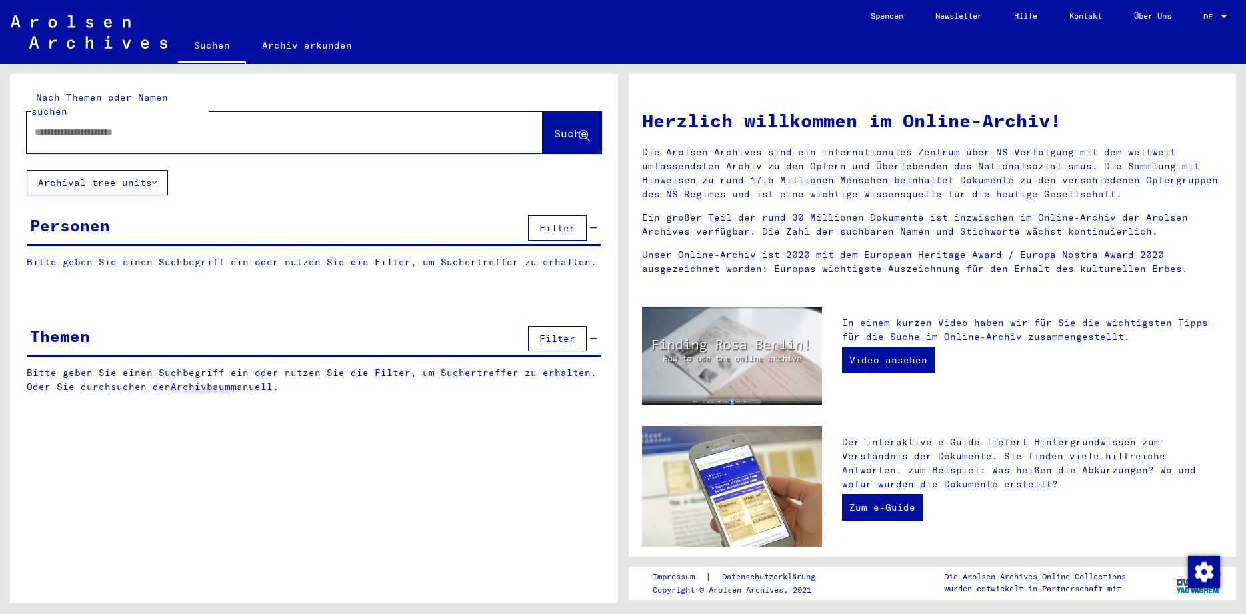
click at [418, 255] on p "Bitte geben Sie einen Suchbegriff ein oder nutzen Sie die Filter, um Suchertref…" at bounding box center [314, 262] width 574 height 14
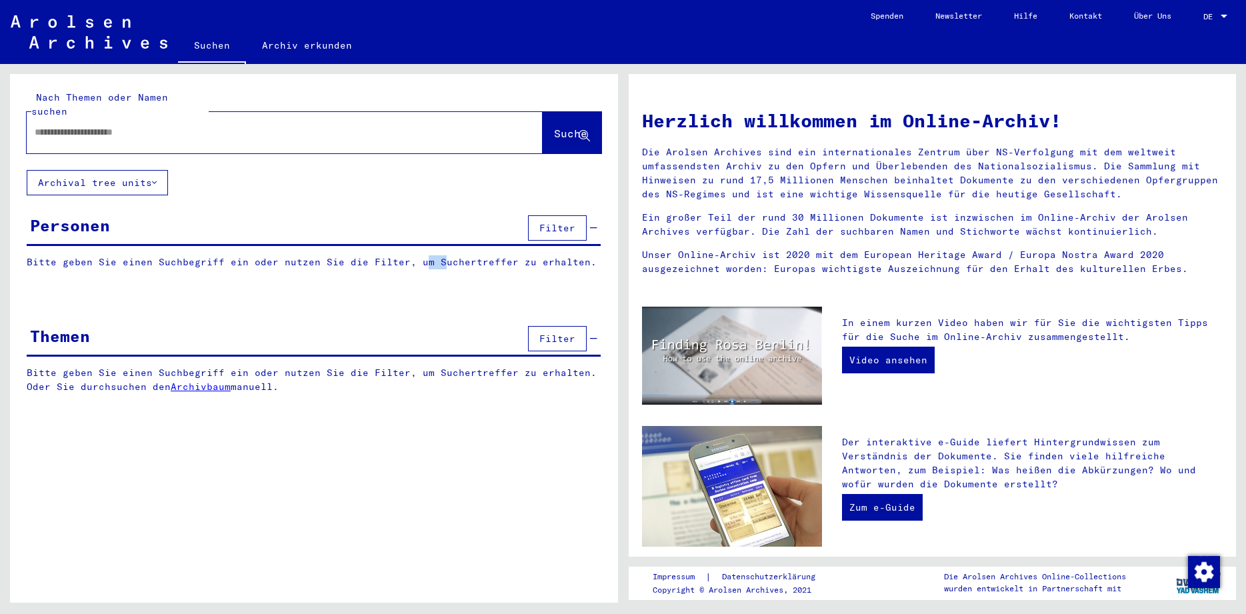
click at [418, 255] on p "Bitte geben Sie einen Suchbegriff ein oder nutzen Sie die Filter, um Suchertref…" at bounding box center [314, 262] width 574 height 14
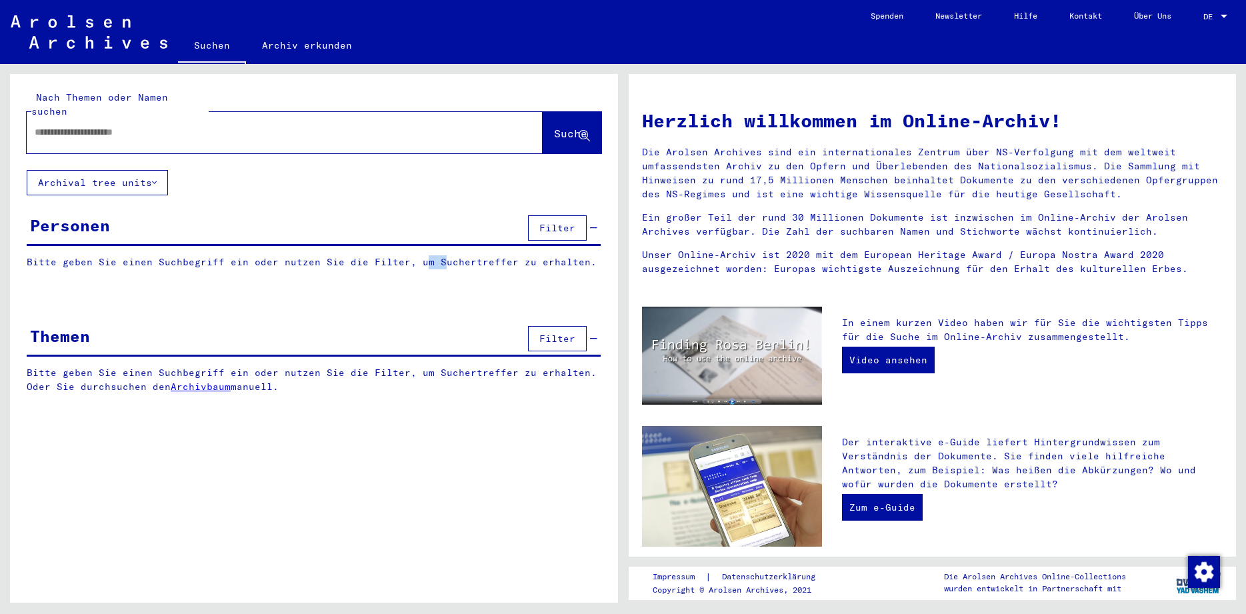
click at [418, 255] on p "Bitte geben Sie einen Suchbegriff ein oder nutzen Sie die Filter, um Suchertref…" at bounding box center [314, 262] width 574 height 14
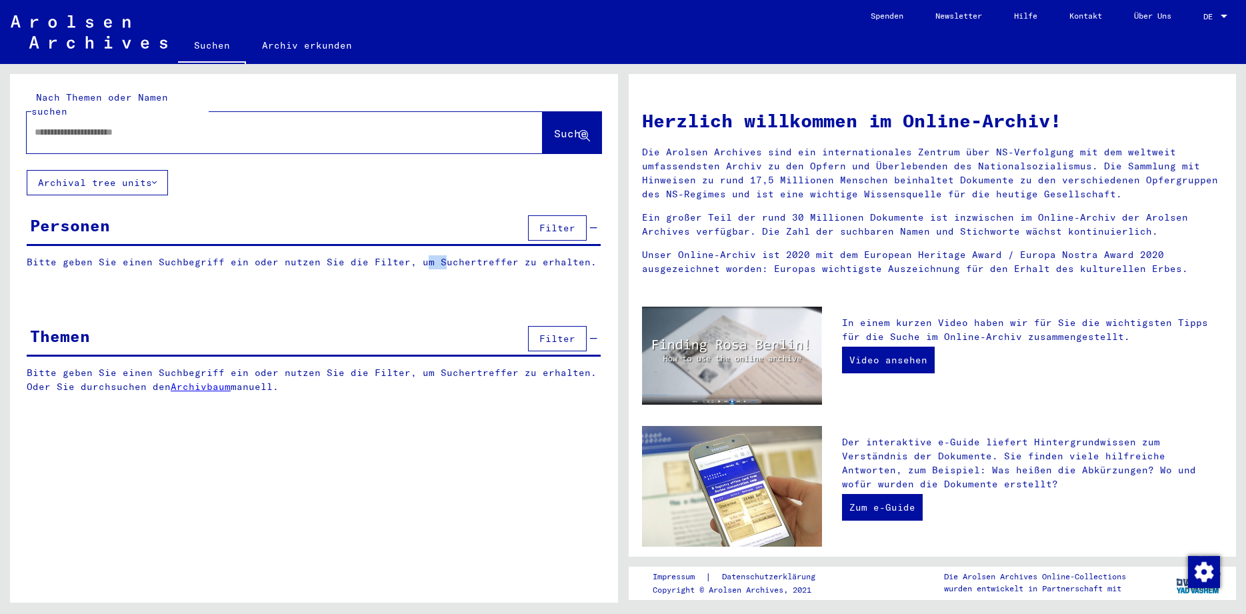
click at [418, 255] on p "Bitte geben Sie einen Suchbegriff ein oder nutzen Sie die Filter, um Suchertref…" at bounding box center [314, 262] width 574 height 14
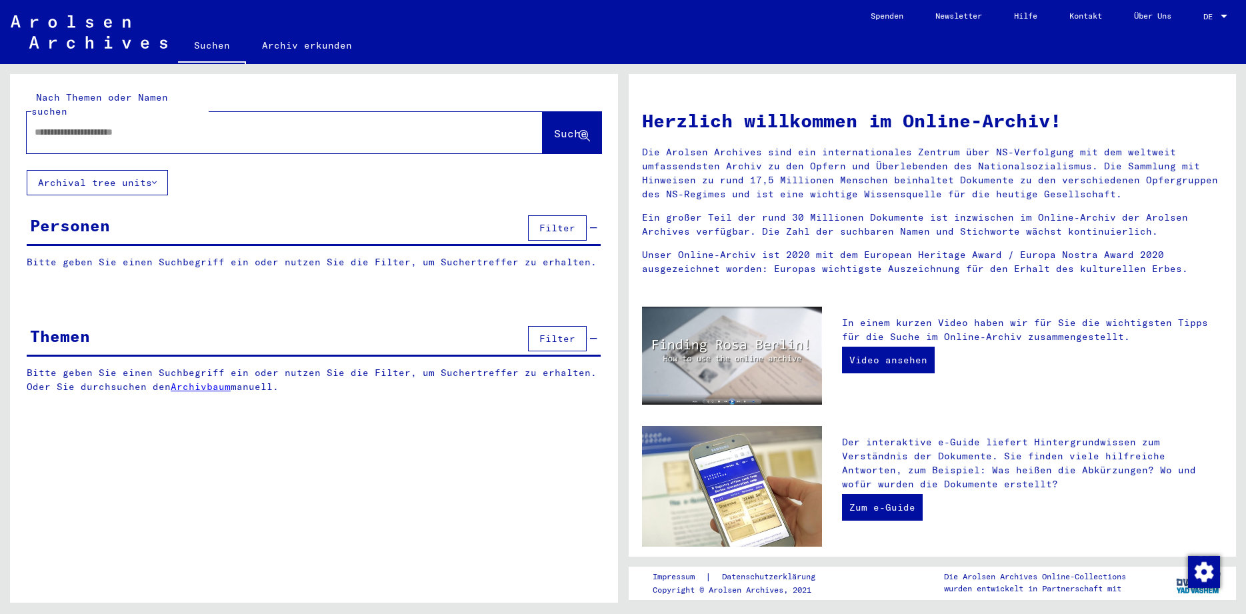
click at [418, 255] on p "Bitte geben Sie einen Suchbegriff ein oder nutzen Sie die Filter, um Suchertref…" at bounding box center [314, 262] width 574 height 14
click at [709, 199] on p "Die Arolsen Archives sind ein internationales Zentrum über NS-Verfolgung mit de…" at bounding box center [932, 173] width 581 height 56
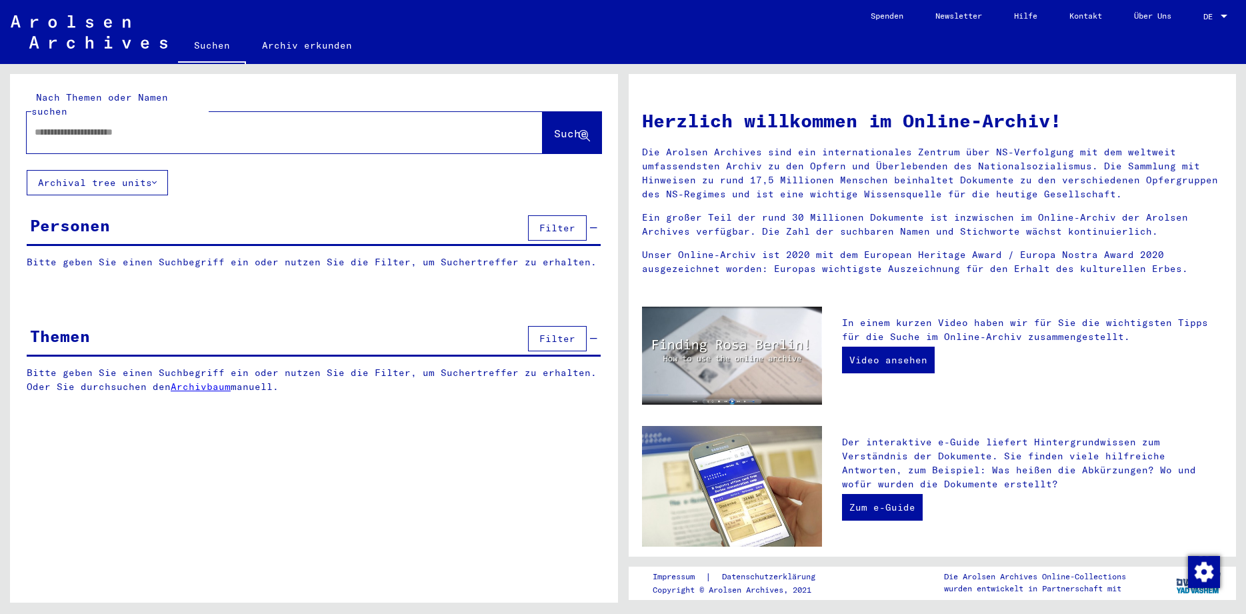
click at [706, 217] on p "Ein großer Teil der rund 30 Millionen Dokumente ist inzwischen im Online-Archiv…" at bounding box center [932, 225] width 581 height 28
click at [713, 161] on p "Die Arolsen Archives sind ein internationales Zentrum über NS-Verfolgung mit de…" at bounding box center [932, 173] width 581 height 56
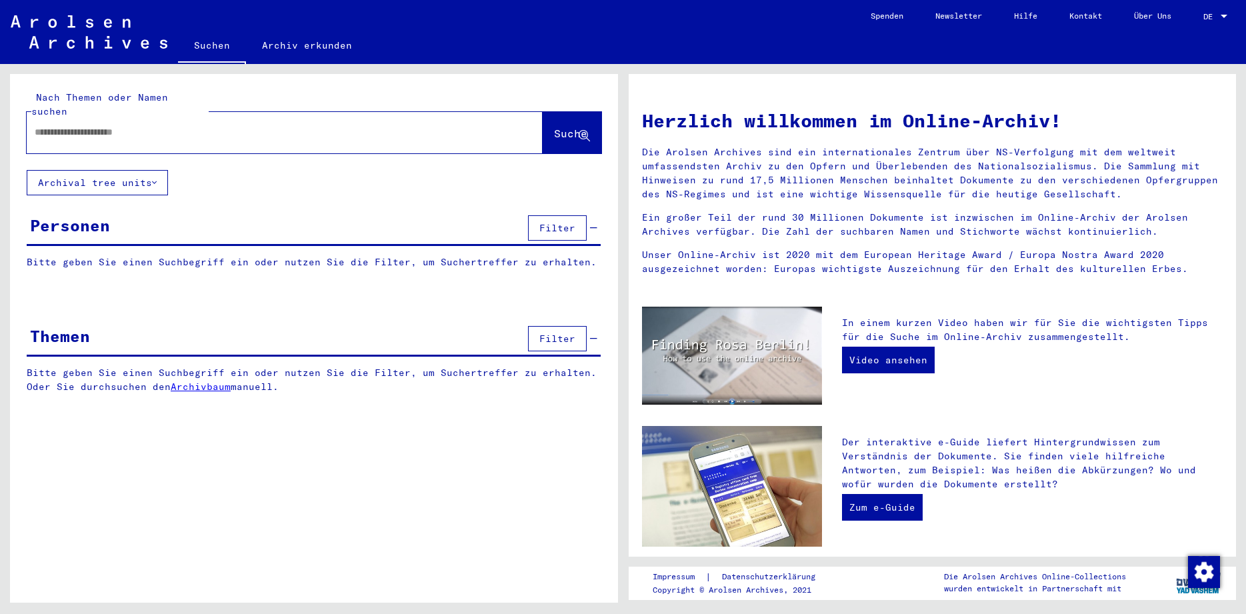
click at [713, 161] on p "Die Arolsen Archives sind ein internationales Zentrum über NS-Verfolgung mit de…" at bounding box center [932, 173] width 581 height 56
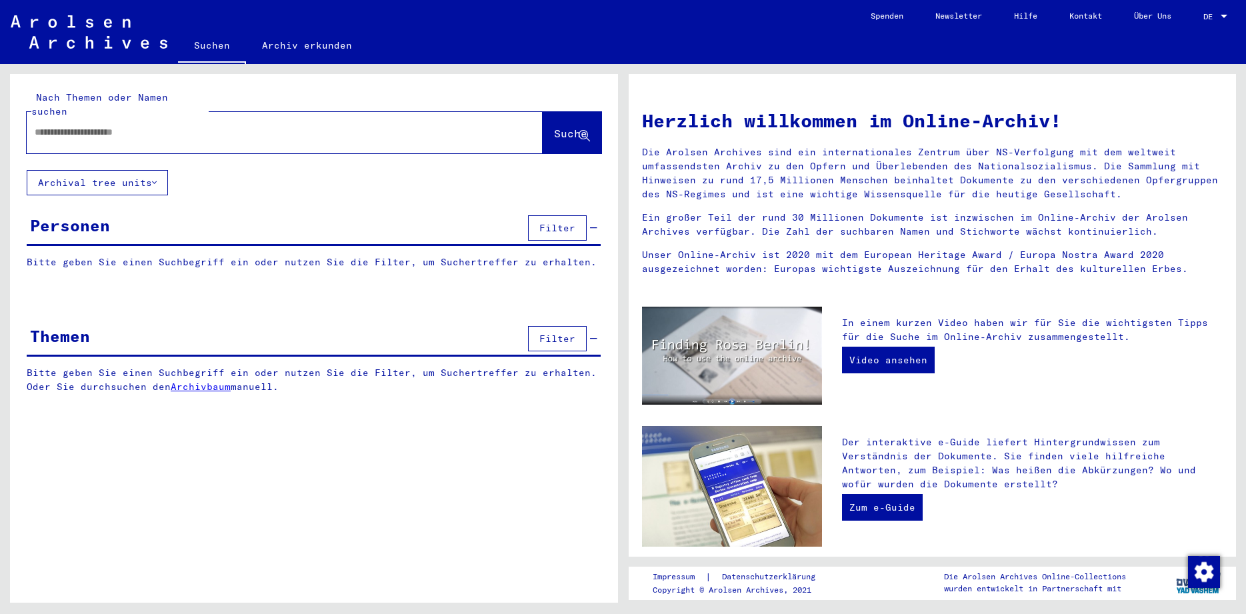
click at [720, 229] on p "Ein großer Teil der rund 30 Millionen Dokumente ist inzwischen im Online-Archiv…" at bounding box center [932, 225] width 581 height 28
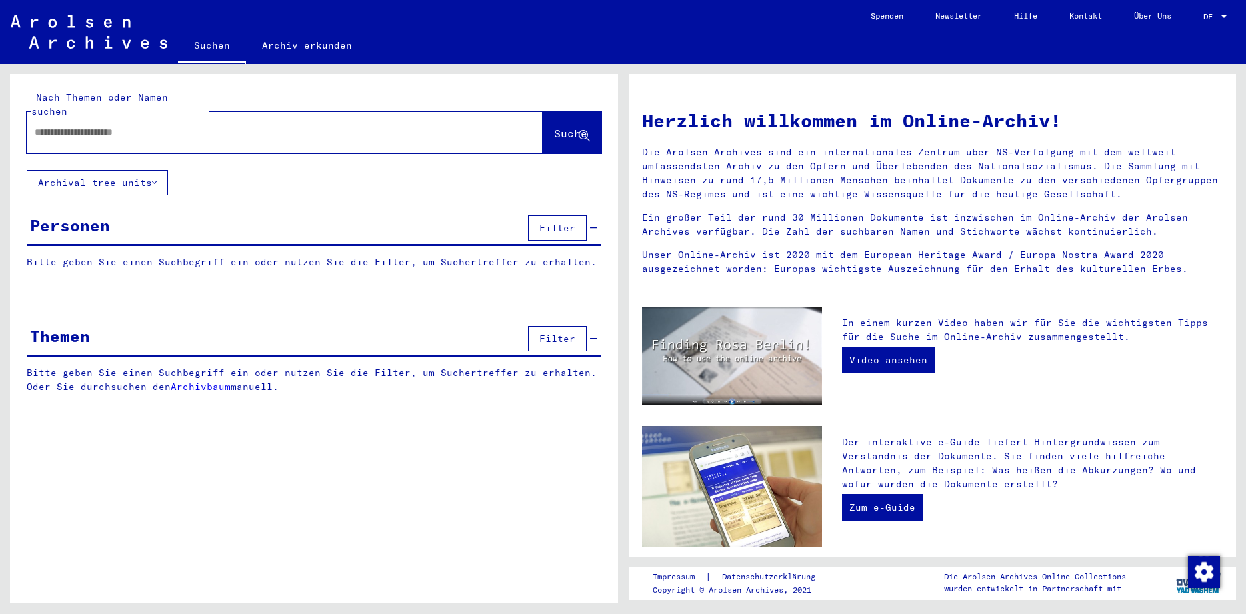
click at [728, 164] on p "Die Arolsen Archives sind ein internationales Zentrum über NS-Verfolgung mit de…" at bounding box center [932, 173] width 581 height 56
click at [694, 115] on h1 "Herzlich willkommen im Online-Archiv!" at bounding box center [932, 121] width 581 height 28
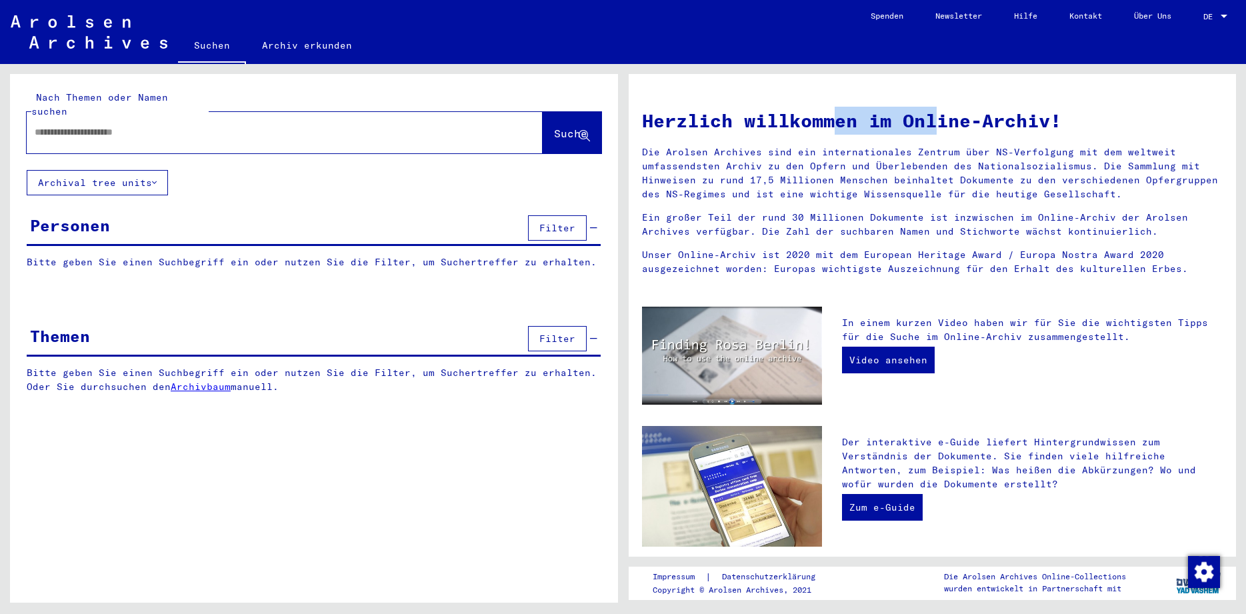
click at [694, 115] on h1 "Herzlich willkommen im Online-Archiv!" at bounding box center [932, 121] width 581 height 28
click at [742, 169] on p "Die Arolsen Archives sind ein internationales Zentrum über NS-Verfolgung mit de…" at bounding box center [932, 173] width 581 height 56
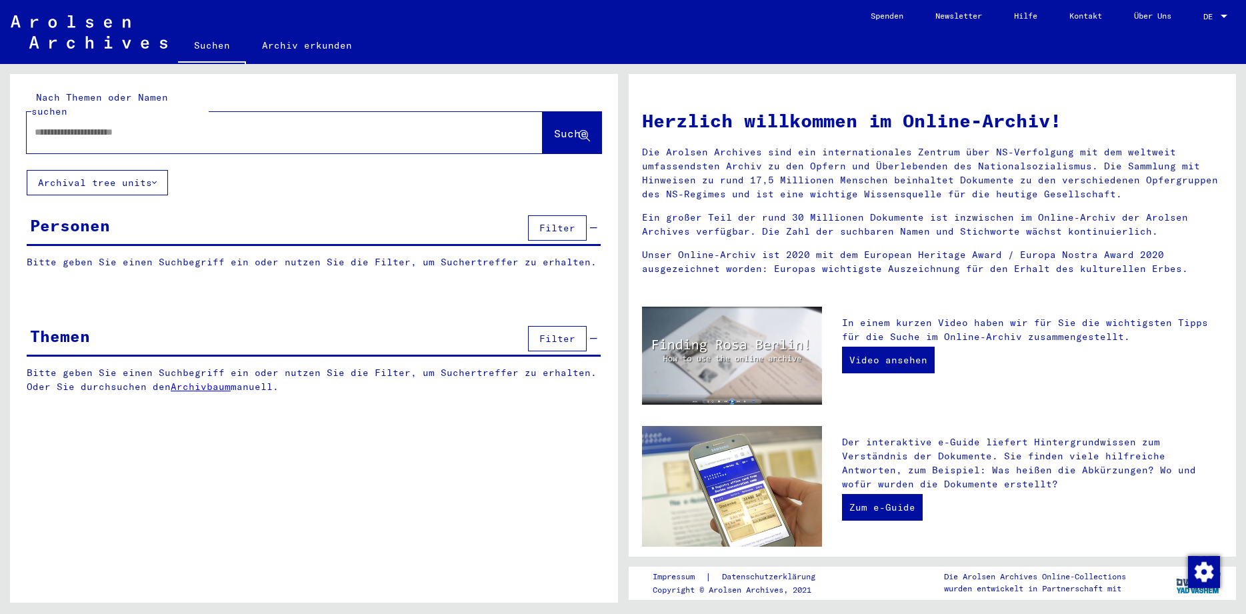
click at [736, 181] on p "Die Arolsen Archives sind ein internationales Zentrum über NS-Verfolgung mit de…" at bounding box center [932, 173] width 581 height 56
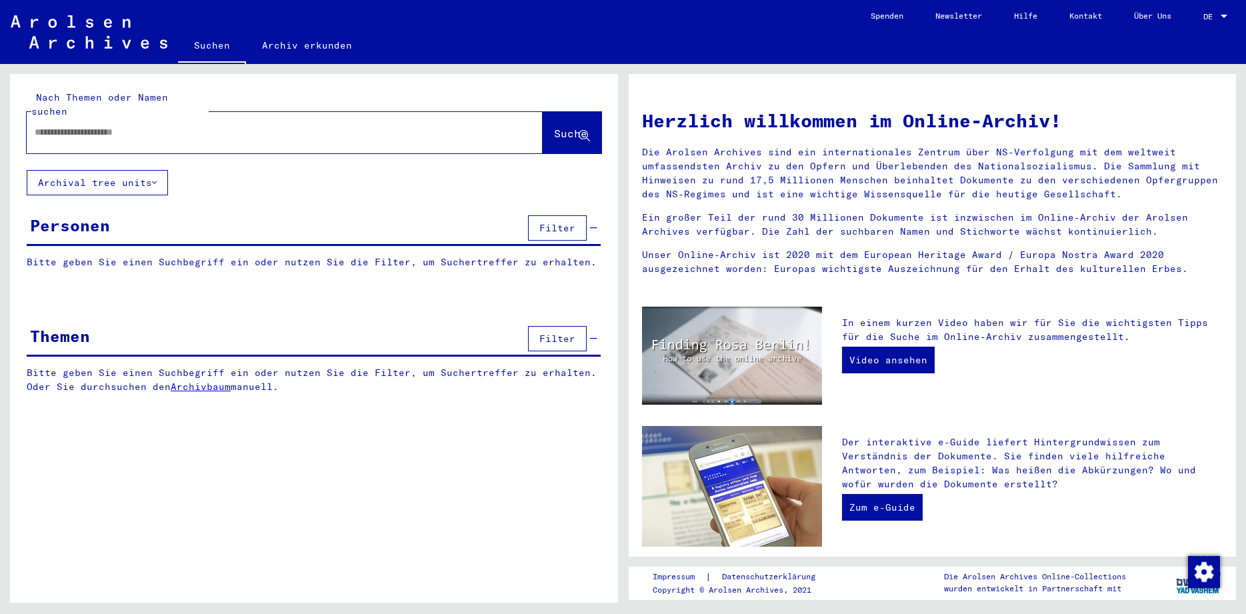
click at [736, 181] on p "Die Arolsen Archives sind ein internationales Zentrum über NS-Verfolgung mit de…" at bounding box center [932, 173] width 581 height 56
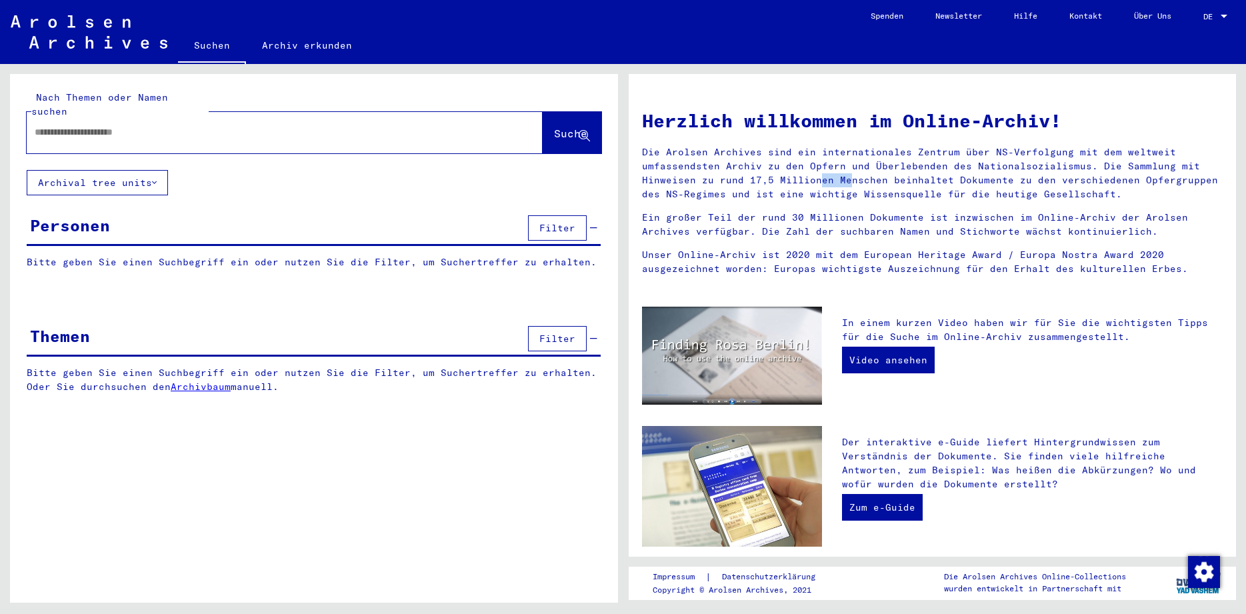
click at [736, 181] on p "Die Arolsen Archives sind ein internationales Zentrum über NS-Verfolgung mit de…" at bounding box center [932, 173] width 581 height 56
click at [778, 165] on p "Die Arolsen Archives sind ein internationales Zentrum über NS-Verfolgung mit de…" at bounding box center [932, 173] width 581 height 56
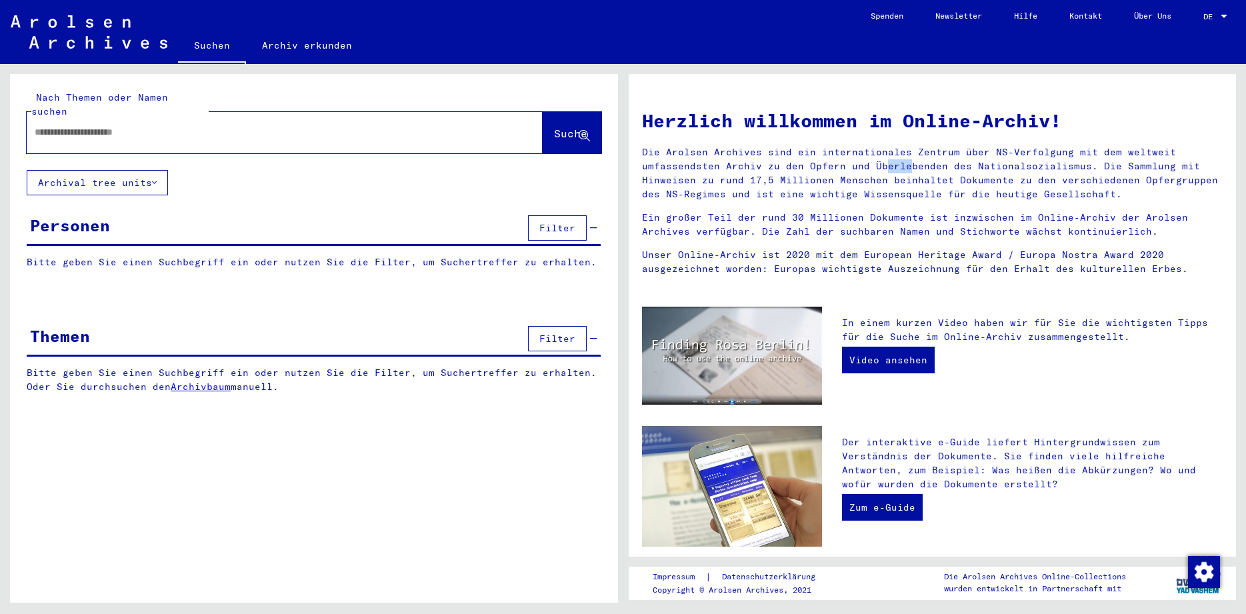
click at [778, 165] on p "Die Arolsen Archives sind ein internationales Zentrum über NS-Verfolgung mit de…" at bounding box center [932, 173] width 581 height 56
